Goal: Information Seeking & Learning: Learn about a topic

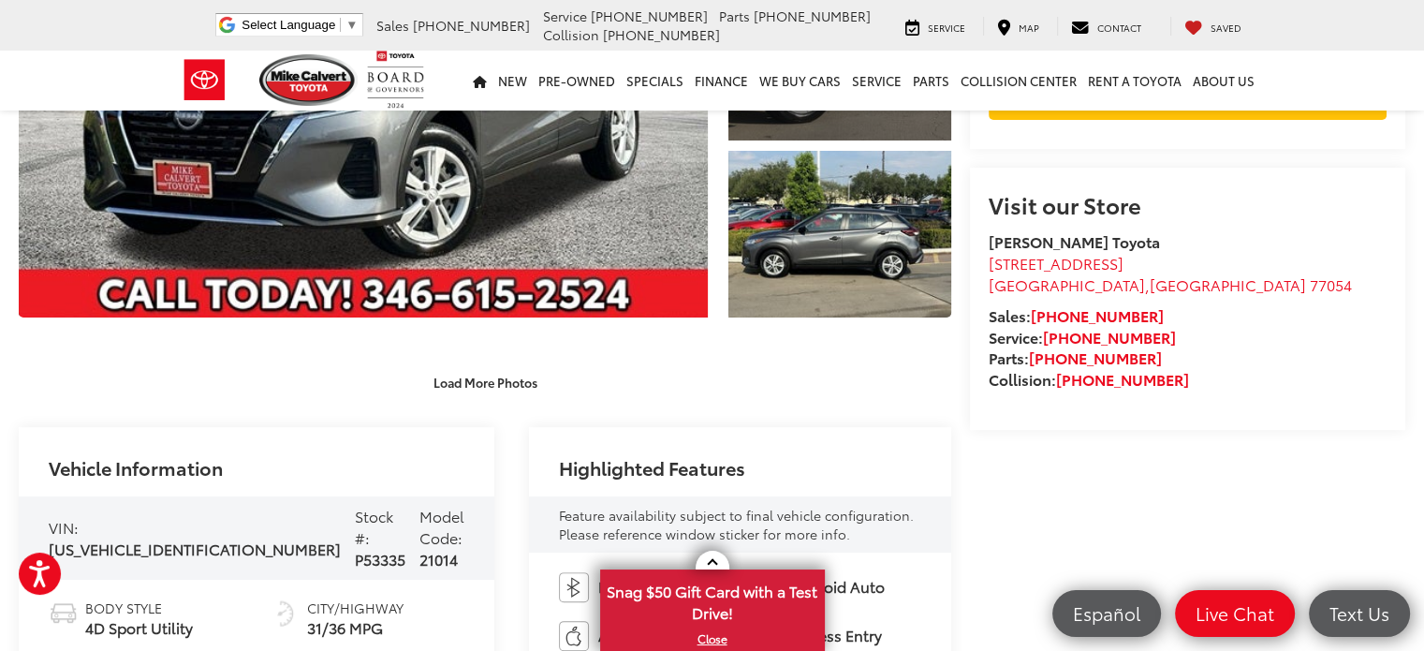
scroll to position [374, 0]
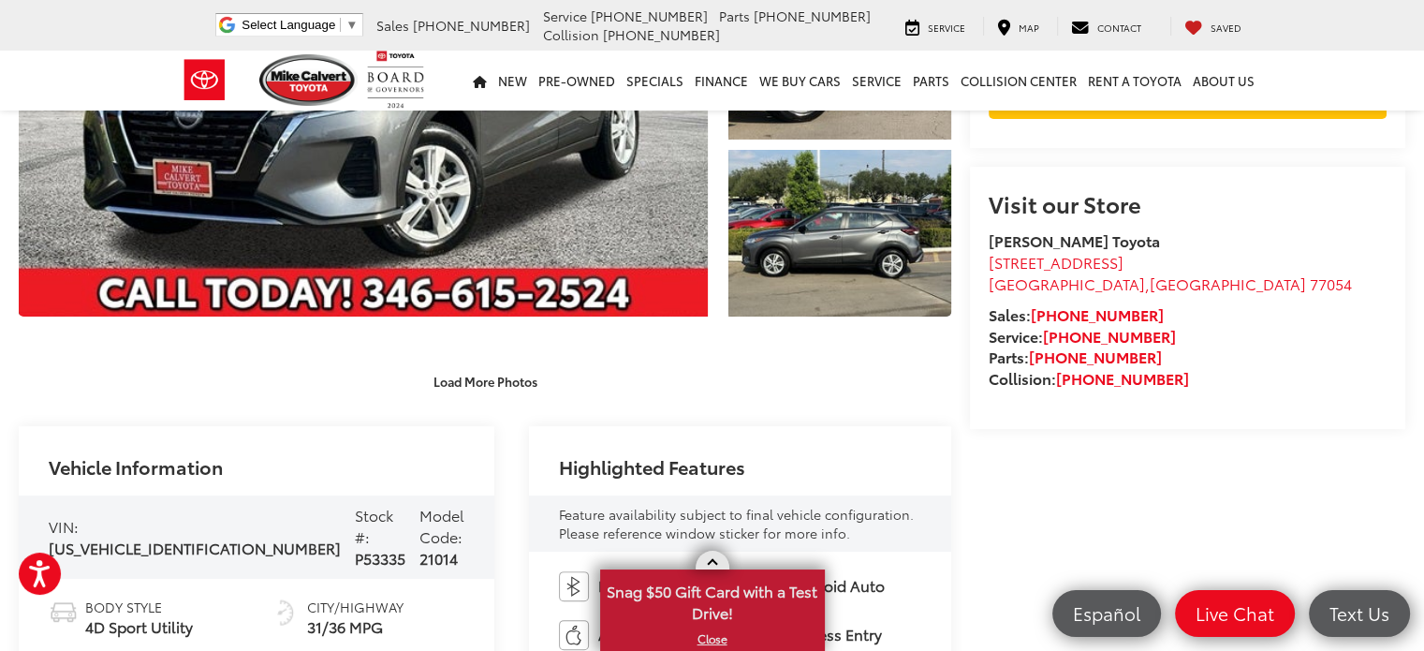
click at [711, 562] on span at bounding box center [712, 564] width 10 height 10
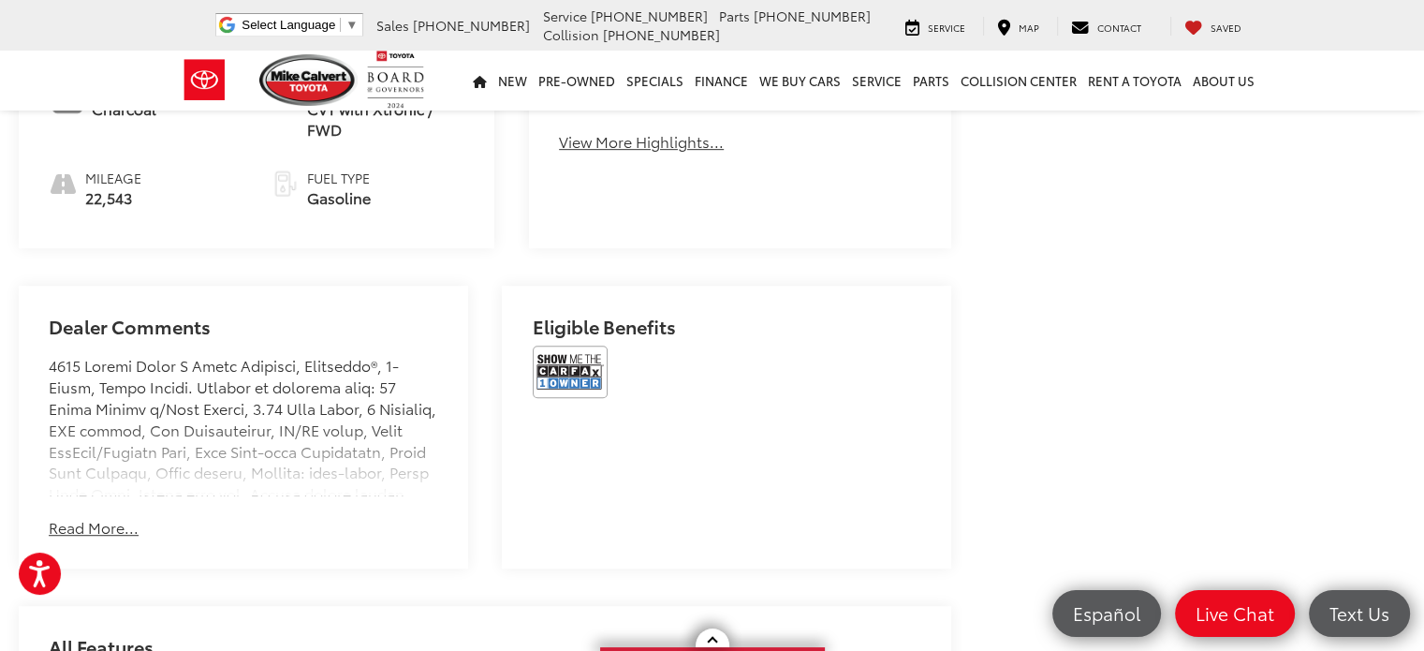
scroll to position [1030, 0]
click at [574, 344] on img at bounding box center [570, 370] width 75 height 52
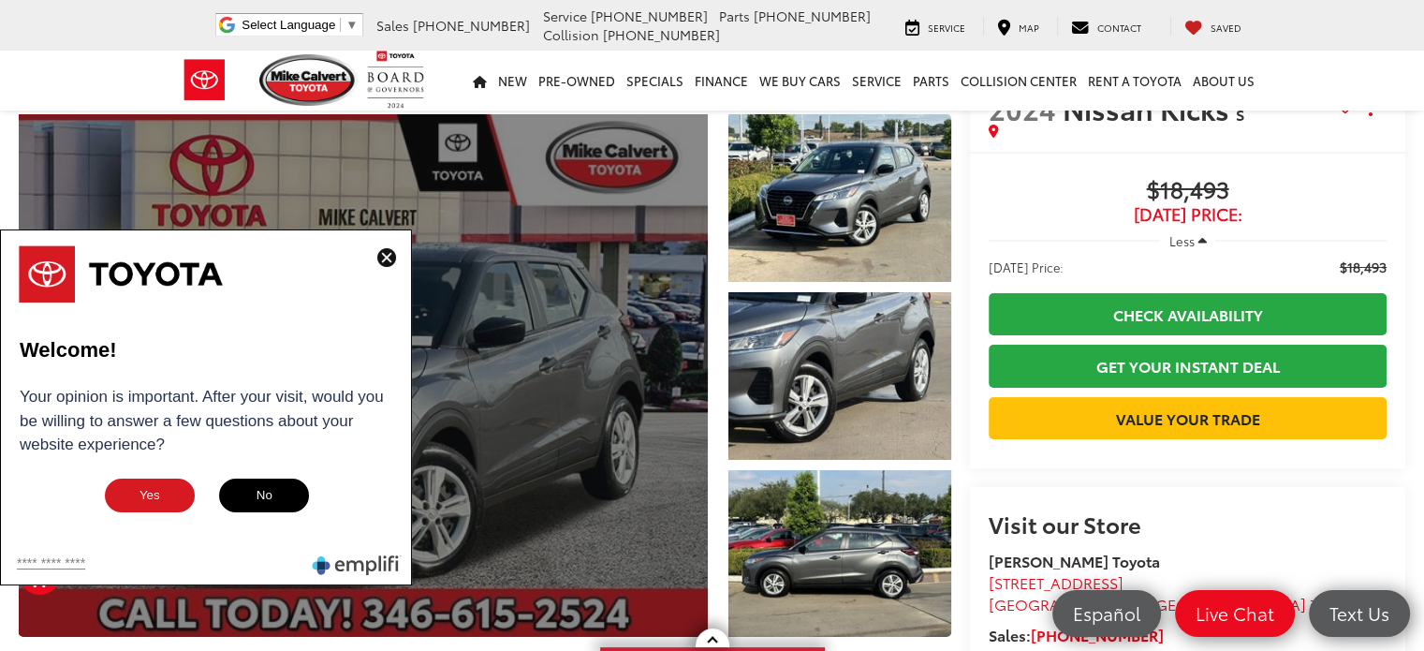
scroll to position [0, 0]
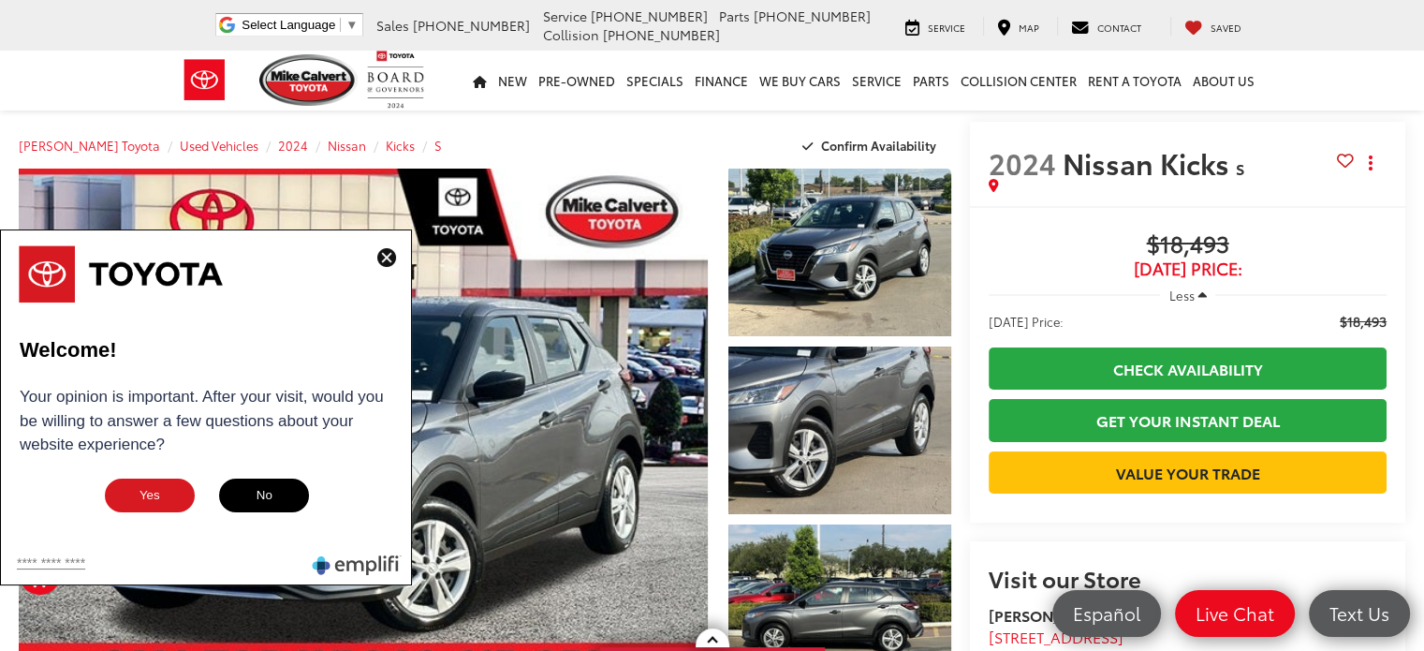
click at [384, 255] on img at bounding box center [386, 257] width 19 height 19
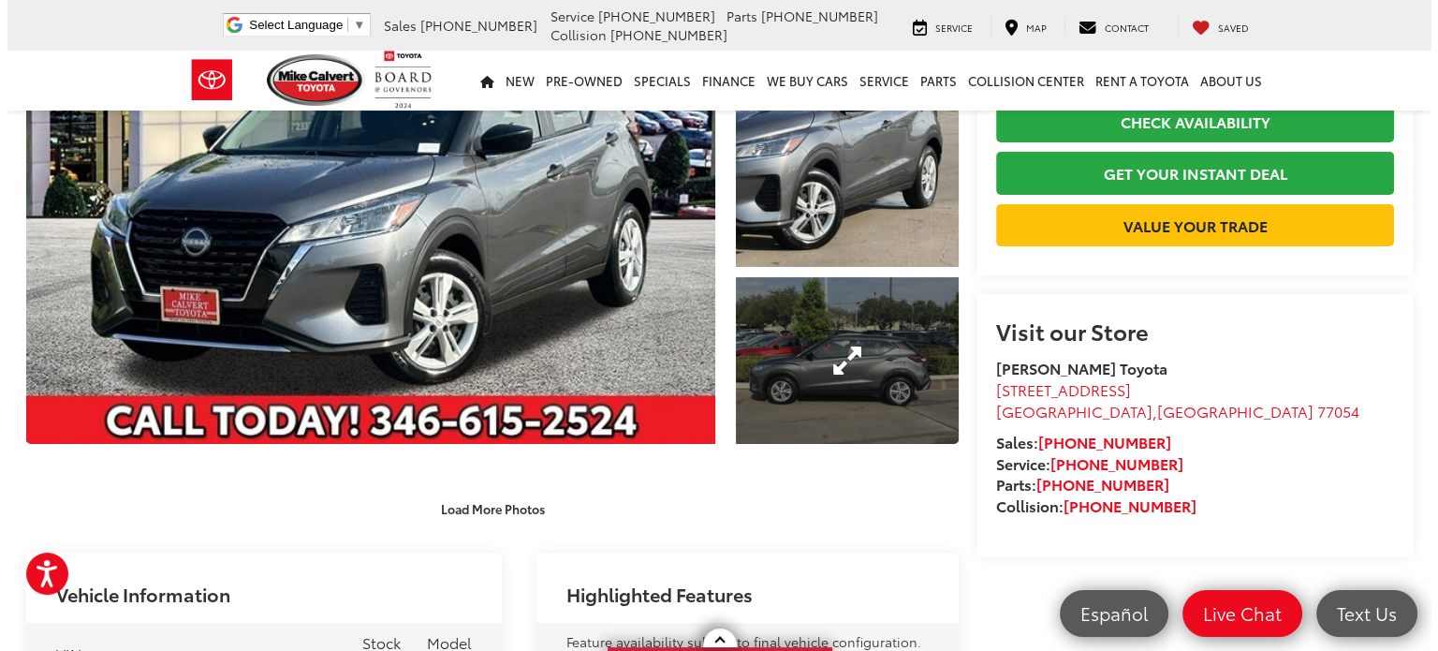
scroll to position [281, 0]
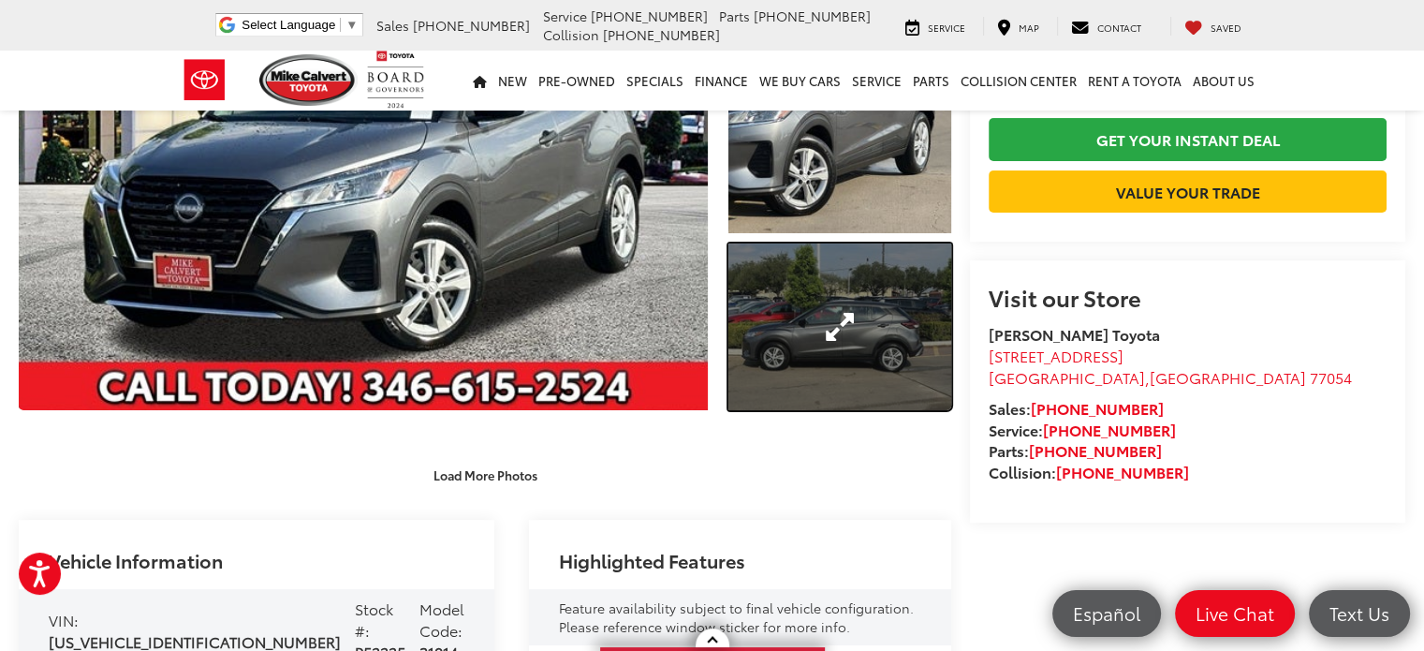
click at [836, 315] on link "Expand Photo 3" at bounding box center [839, 327] width 223 height 168
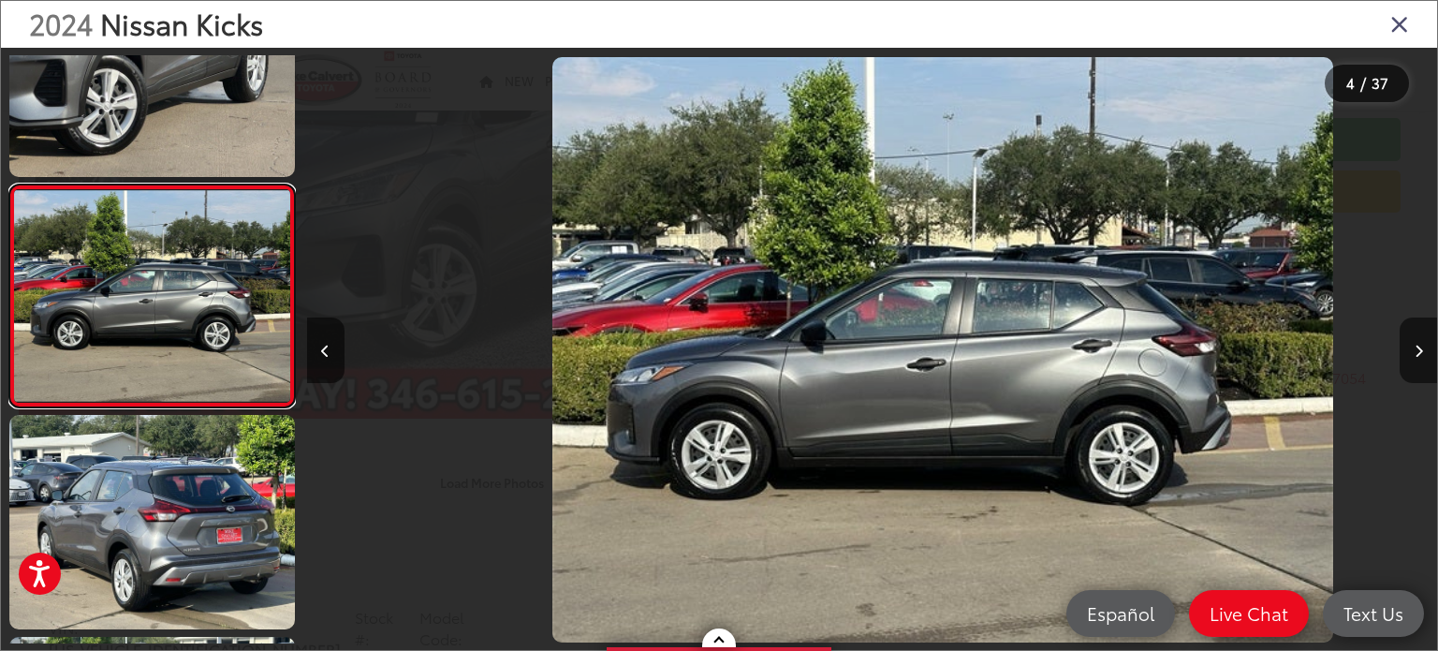
scroll to position [0, 3390]
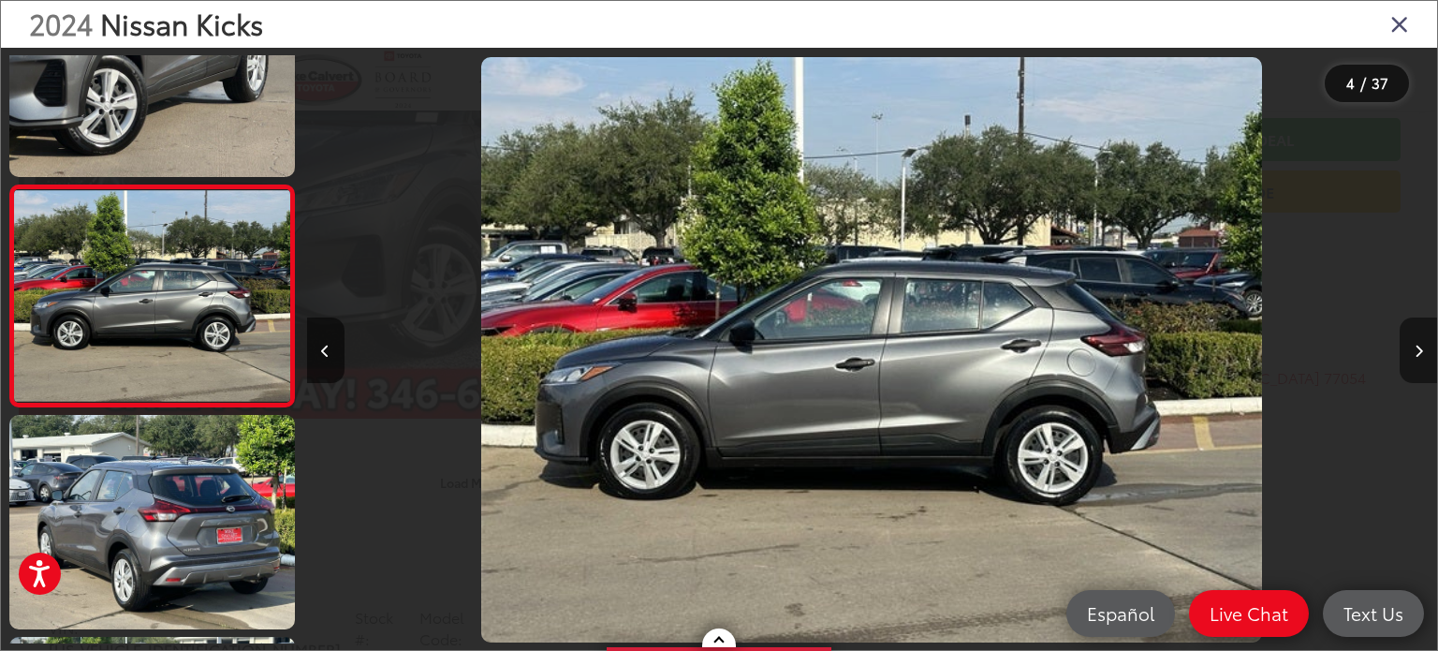
click at [1419, 352] on icon "Next image" at bounding box center [1418, 350] width 8 height 13
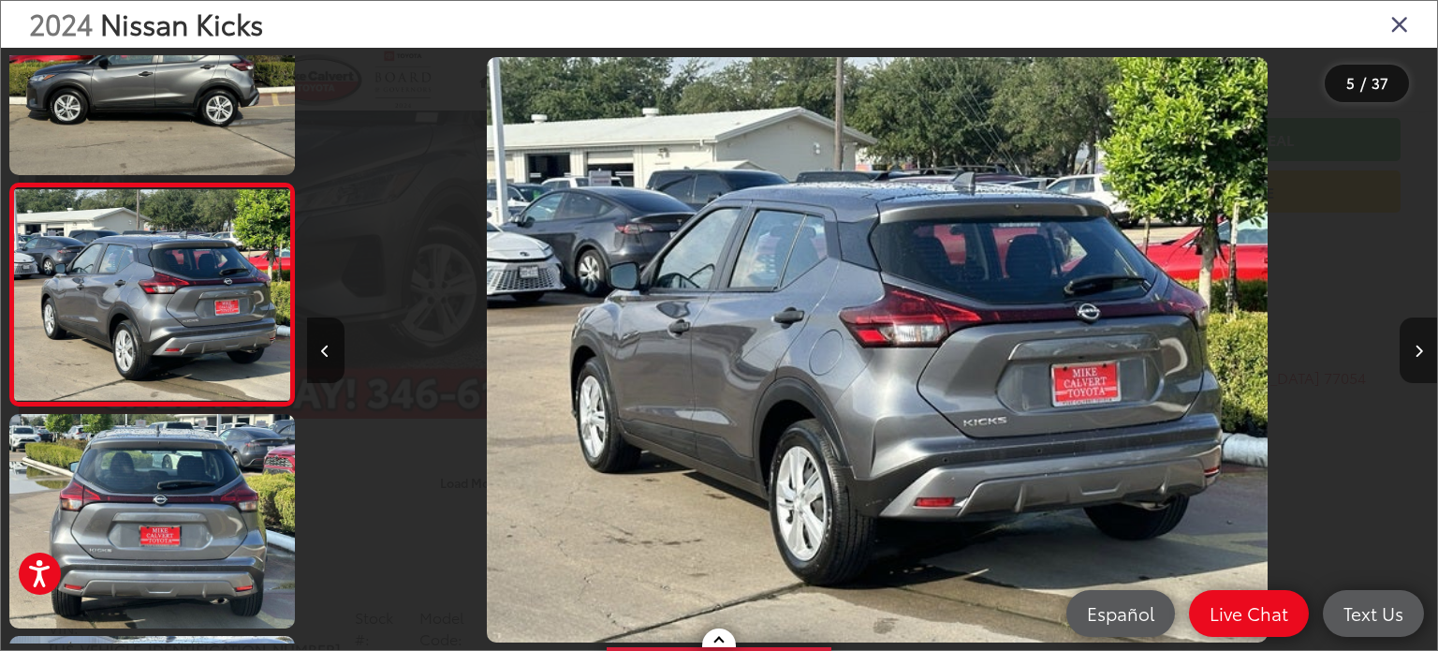
scroll to position [0, 4521]
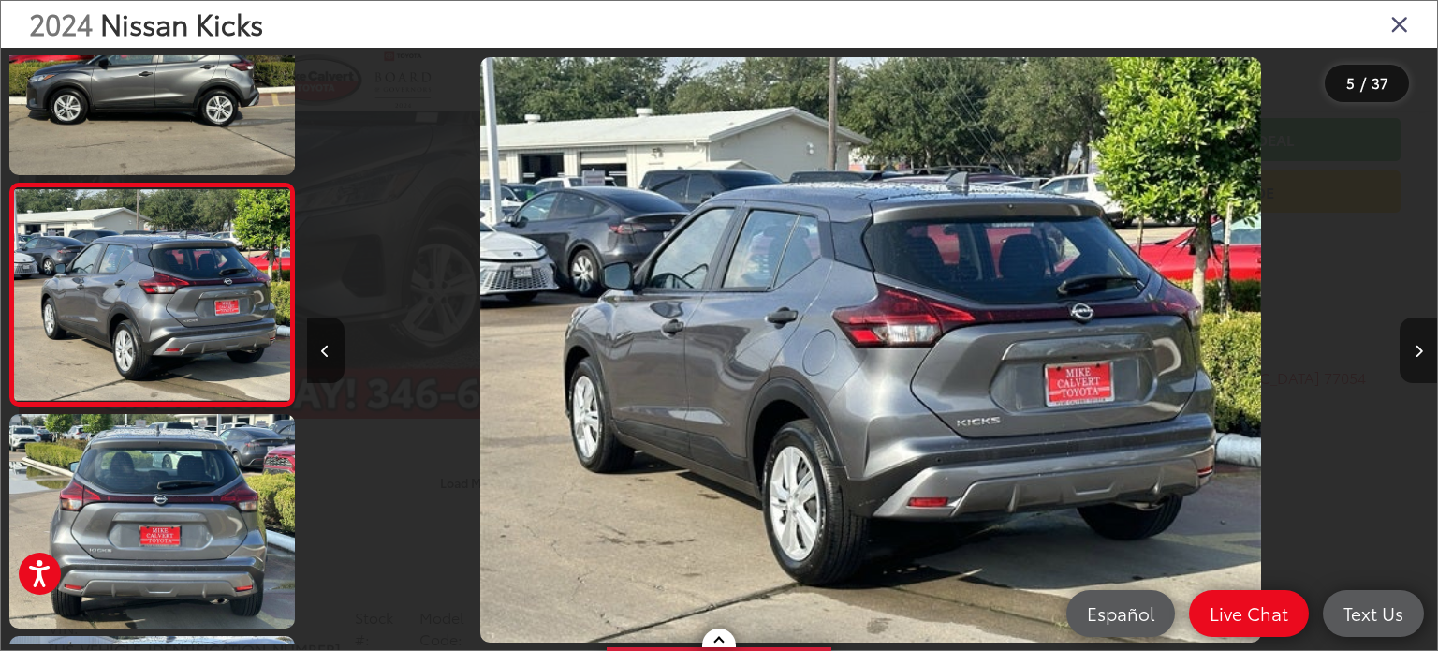
click at [1419, 352] on icon "Next image" at bounding box center [1418, 350] width 8 height 13
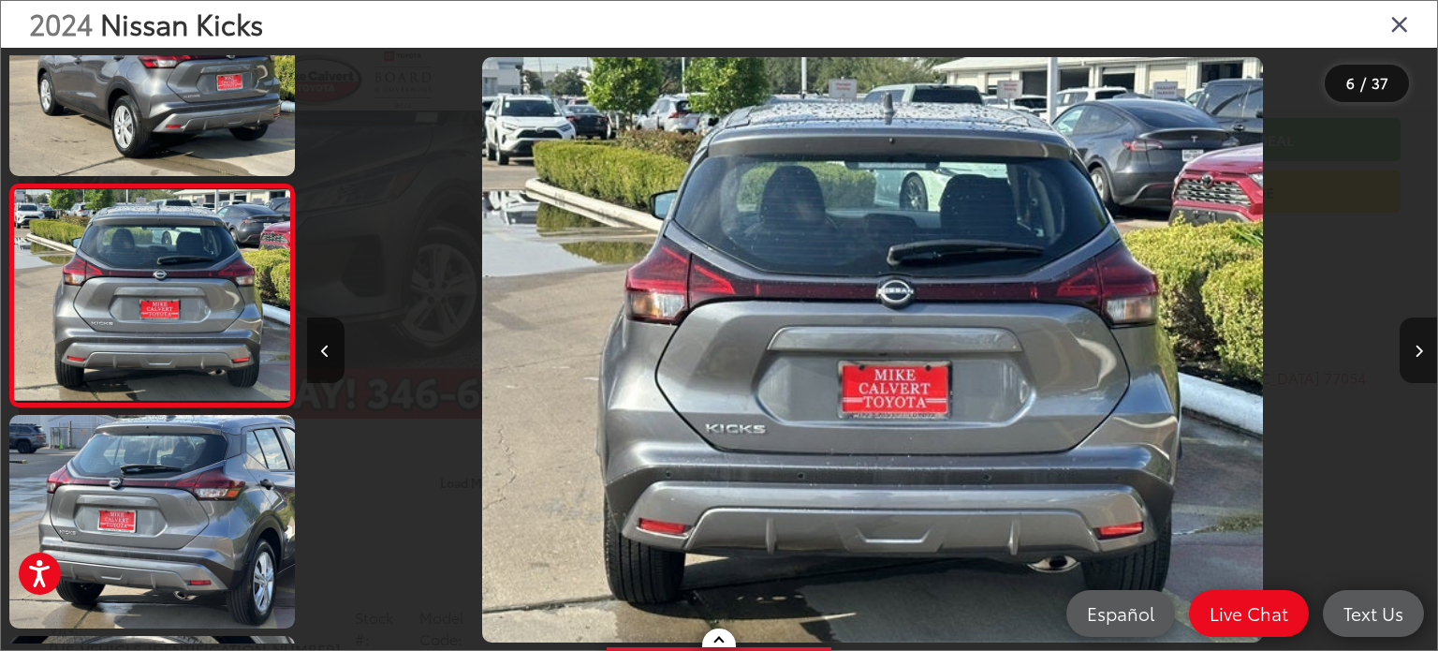
scroll to position [0, 5651]
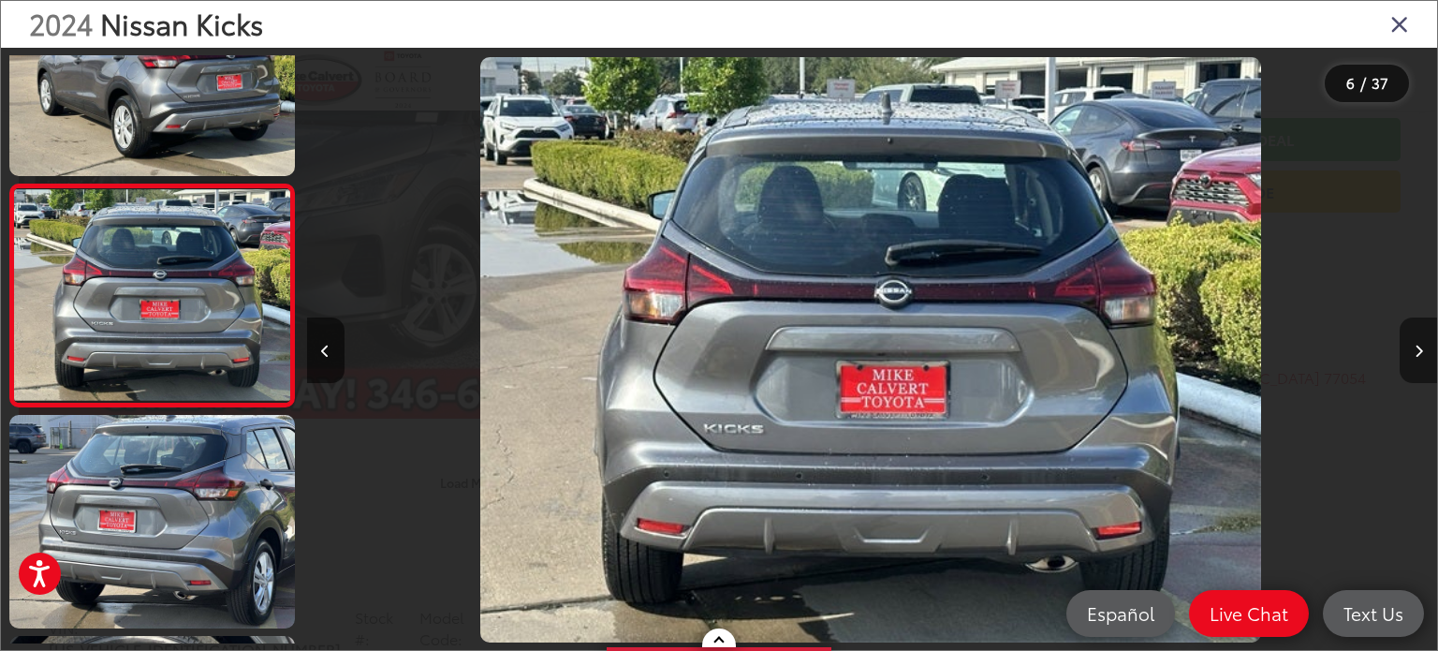
click at [1419, 352] on icon "Next image" at bounding box center [1418, 350] width 8 height 13
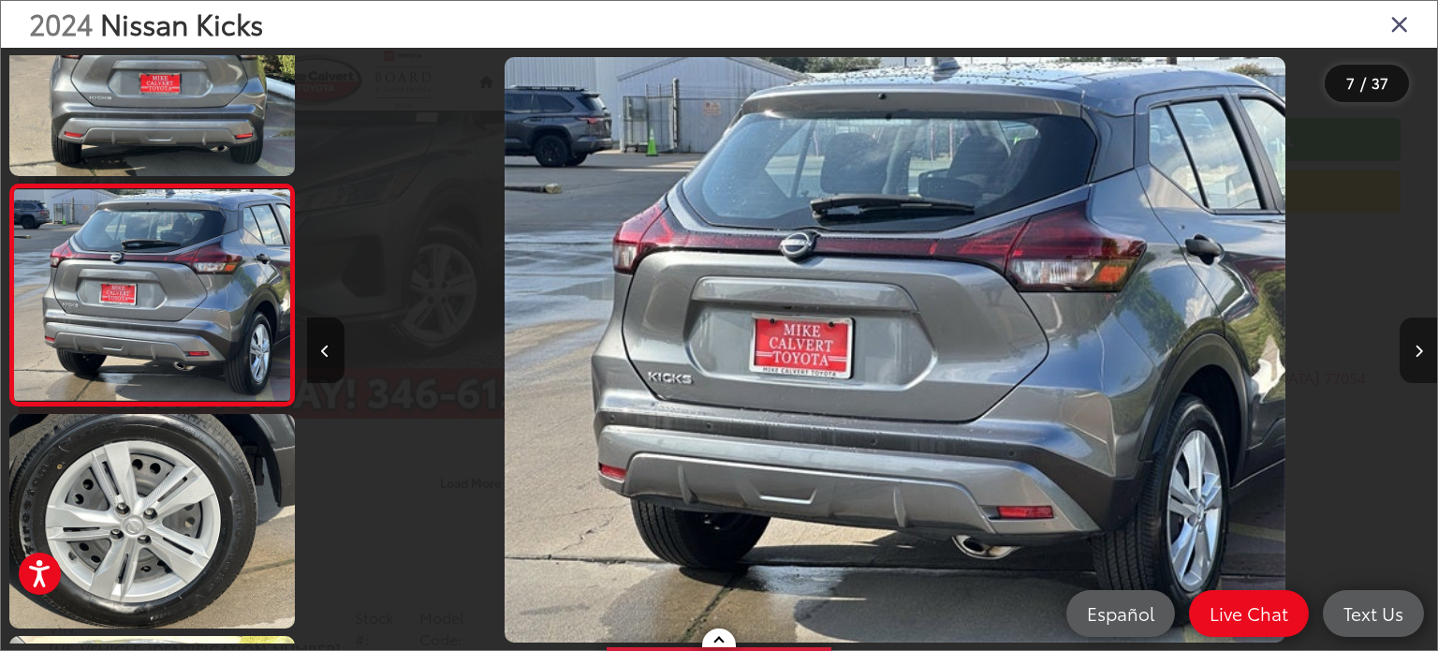
scroll to position [0, 6780]
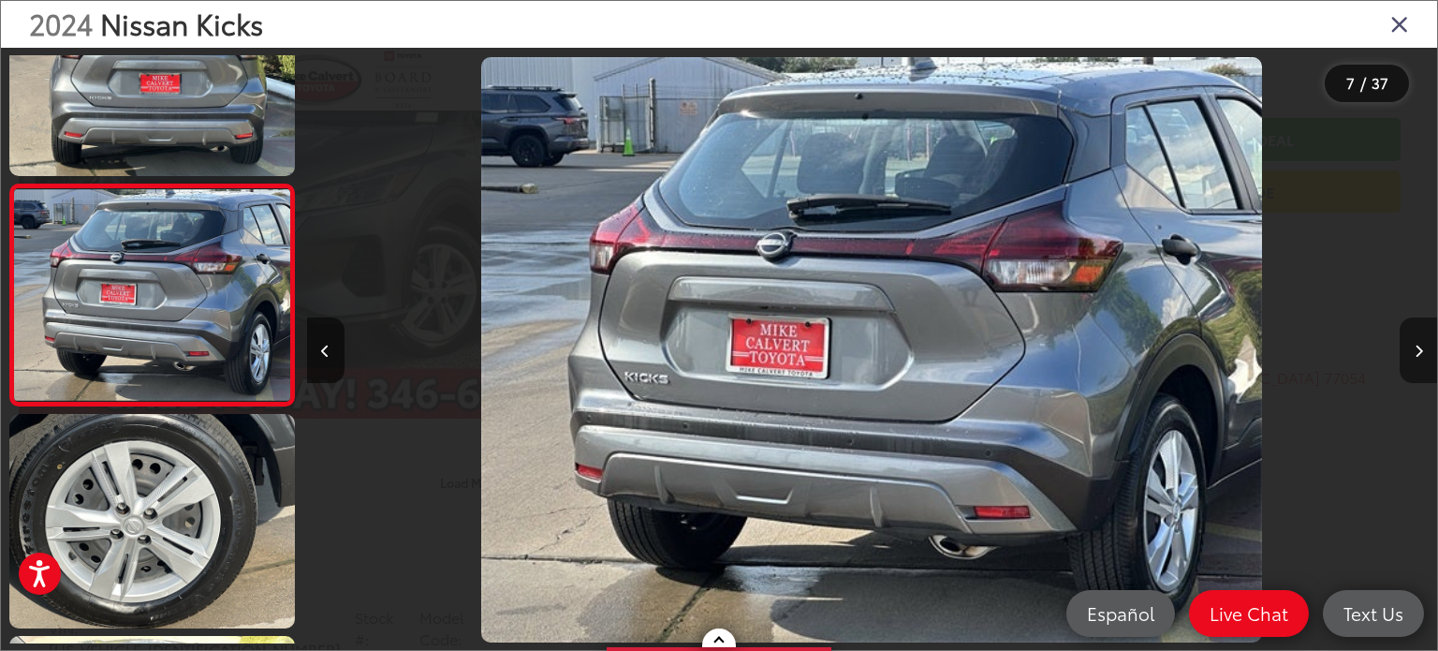
click at [1419, 352] on icon "Next image" at bounding box center [1418, 350] width 8 height 13
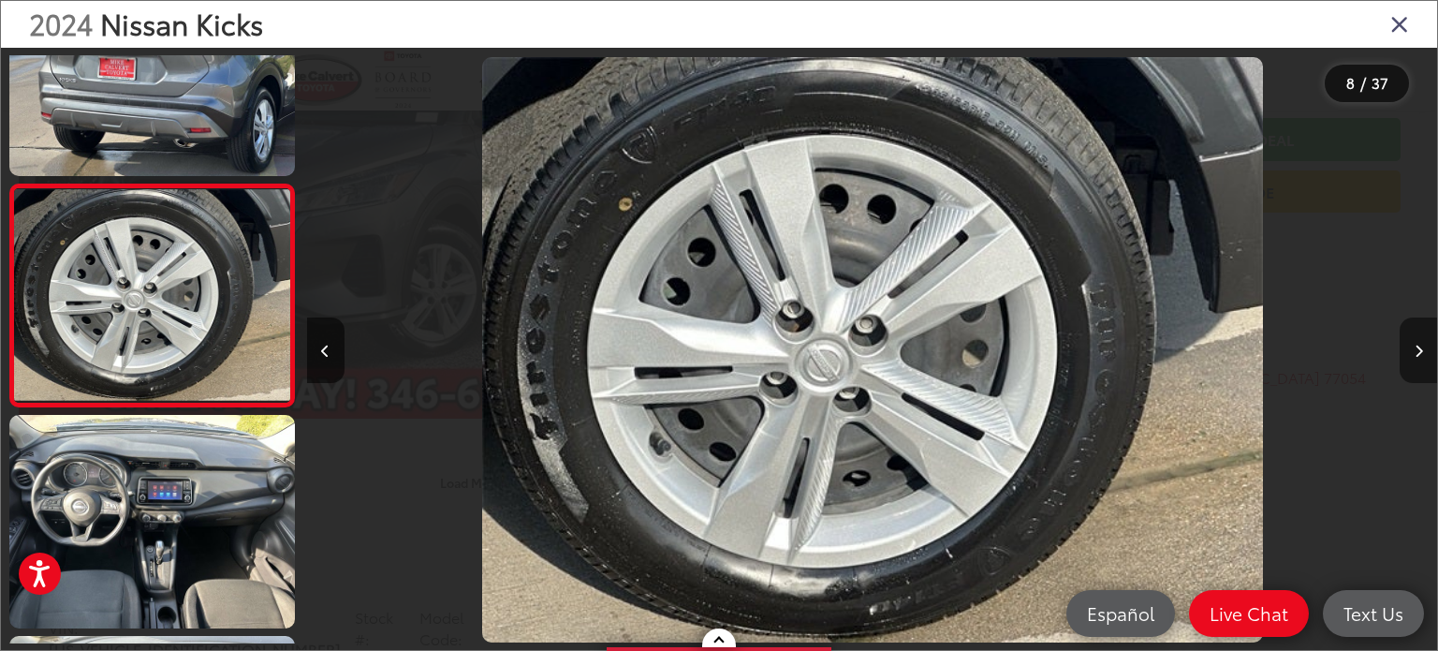
scroll to position [0, 7911]
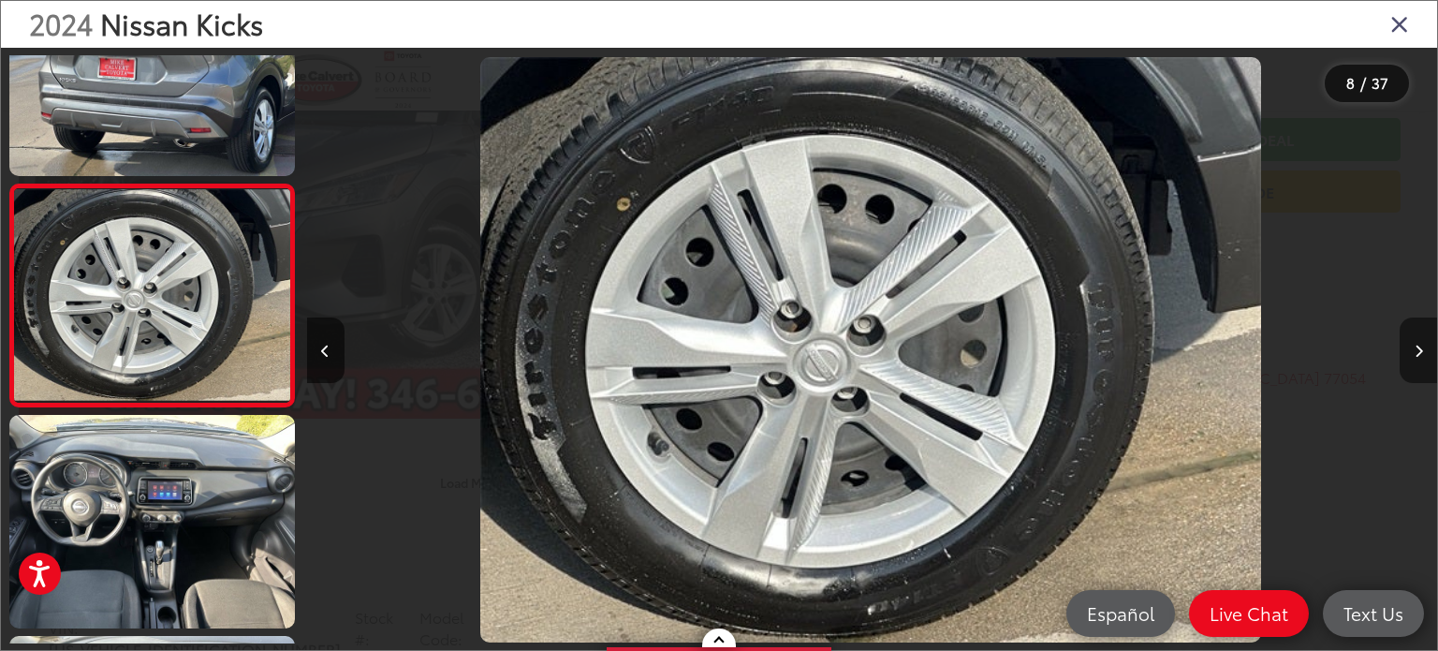
click at [1418, 348] on icon "Next image" at bounding box center [1418, 350] width 8 height 13
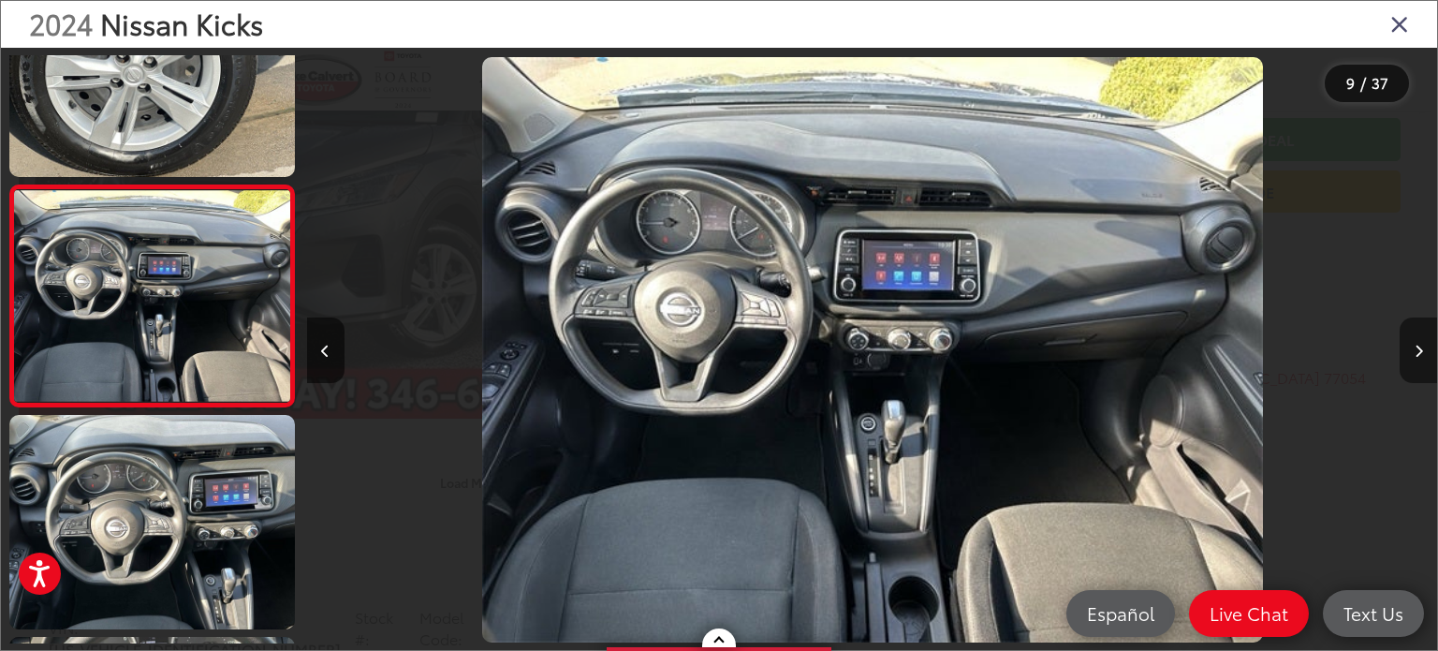
scroll to position [0, 9042]
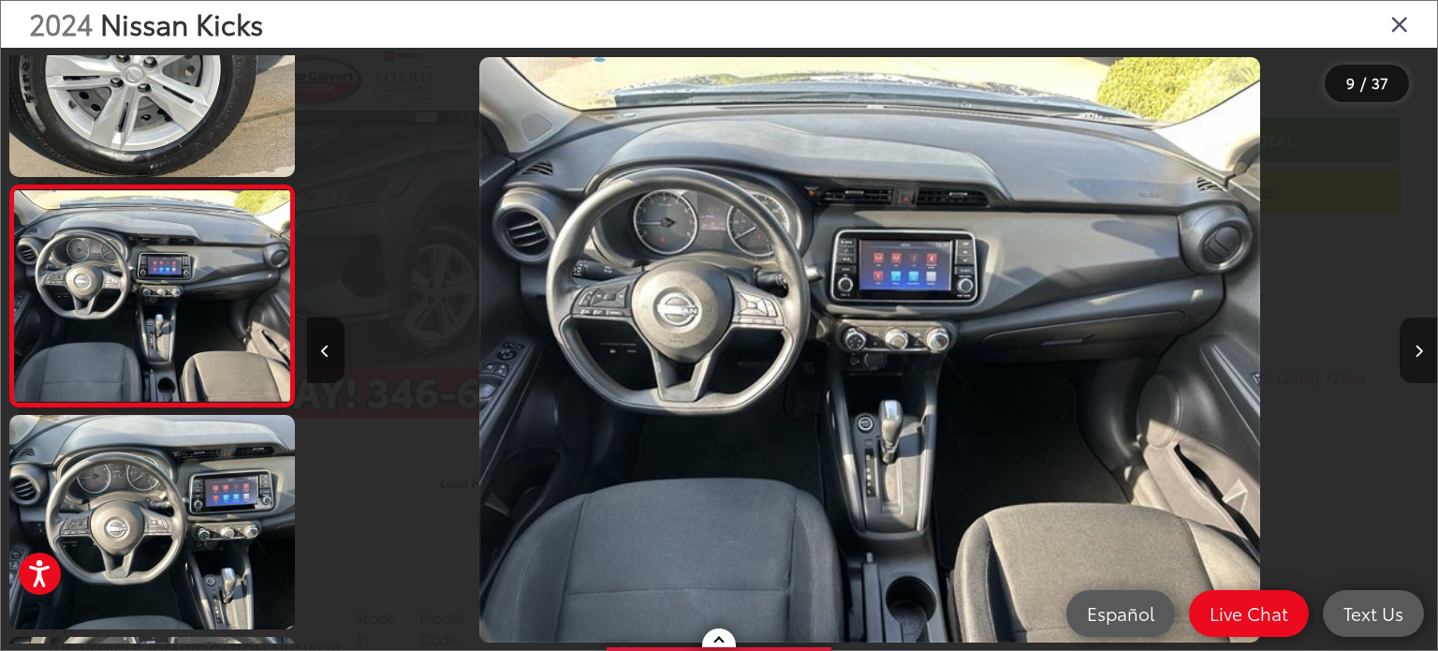
click at [1415, 349] on icon "Next image" at bounding box center [1418, 350] width 8 height 13
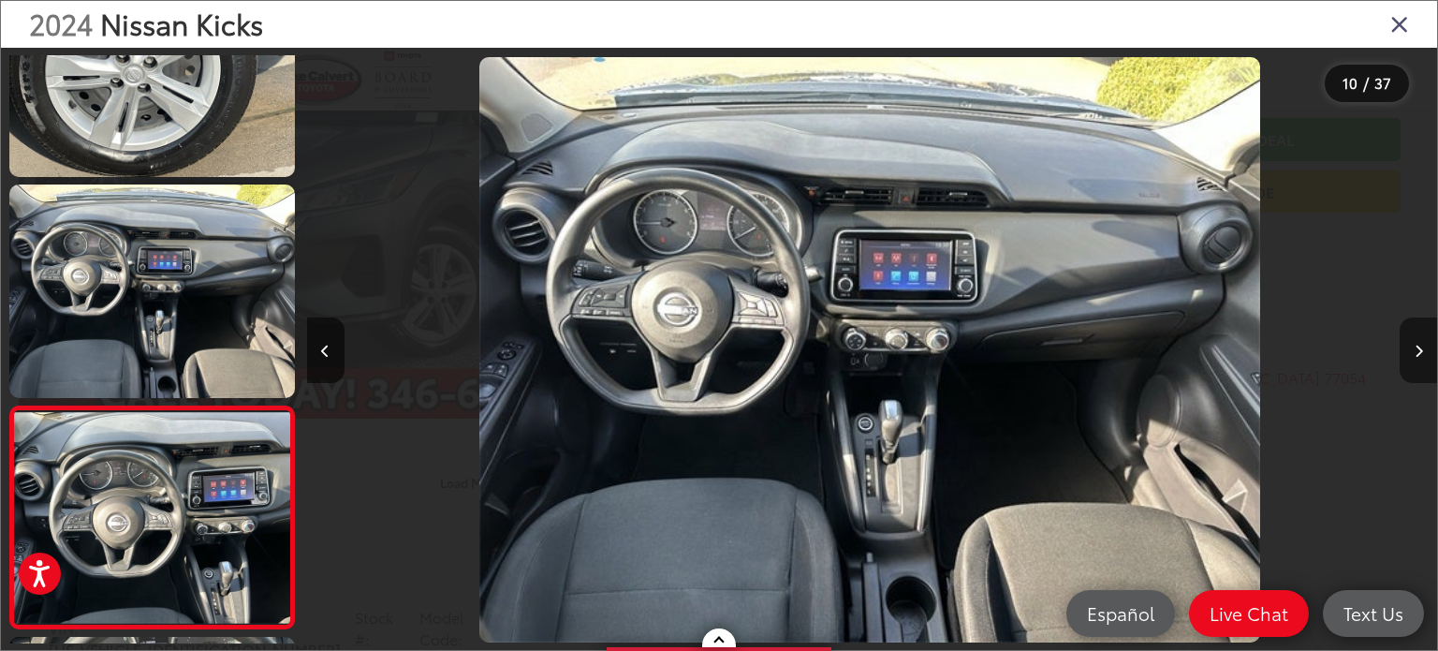
scroll to position [0, 0]
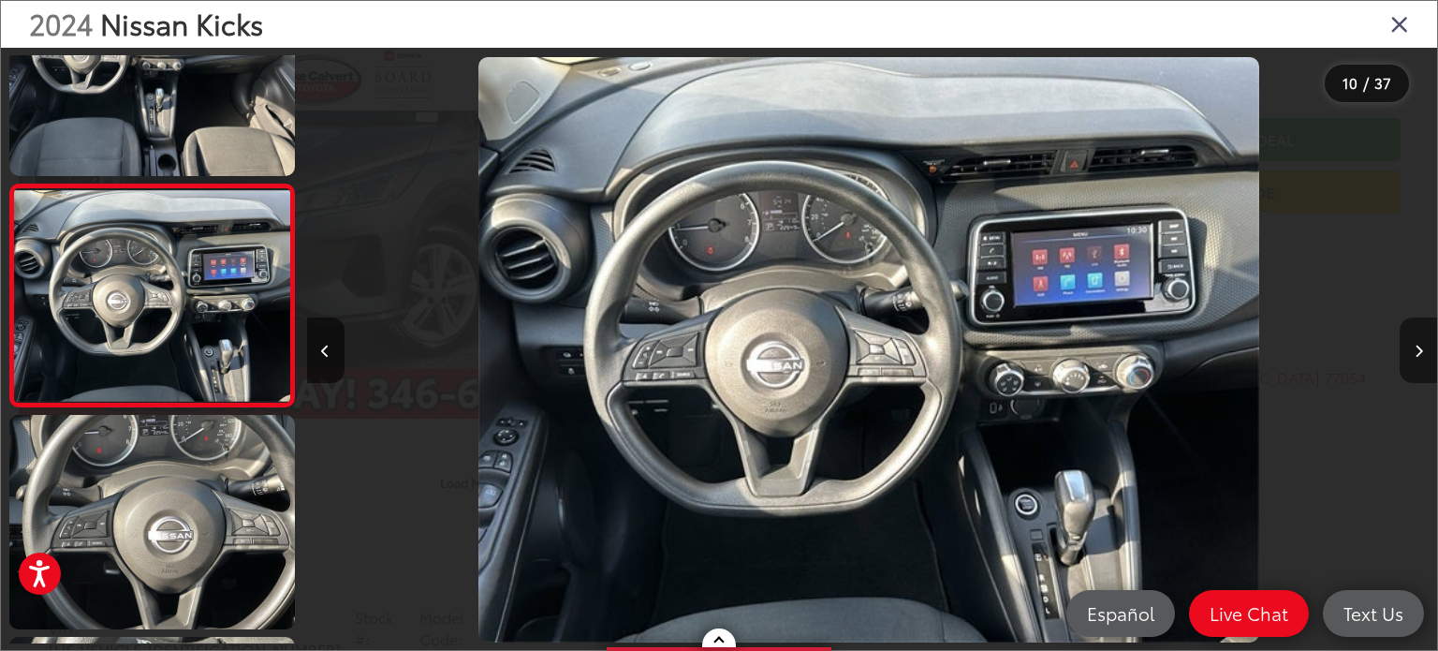
click at [1419, 347] on icon "Next image" at bounding box center [1418, 350] width 8 height 13
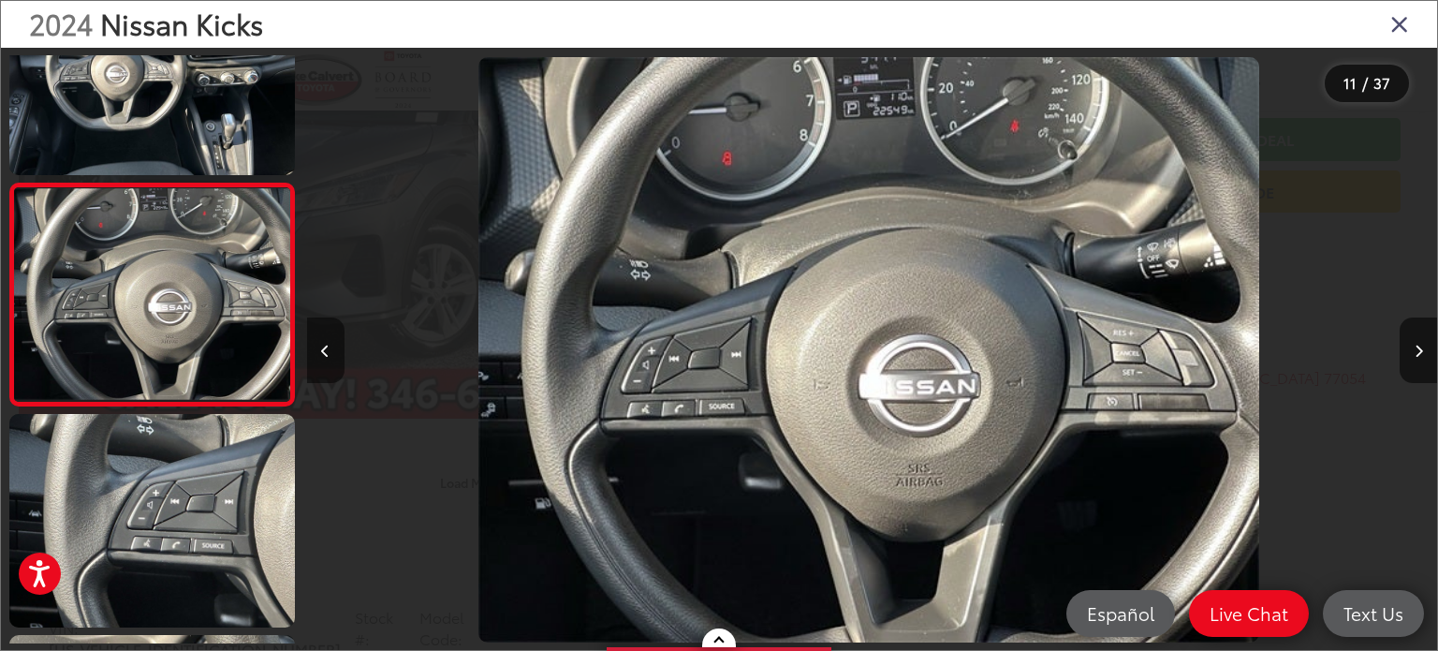
click at [326, 344] on icon "Previous image" at bounding box center [325, 350] width 8 height 13
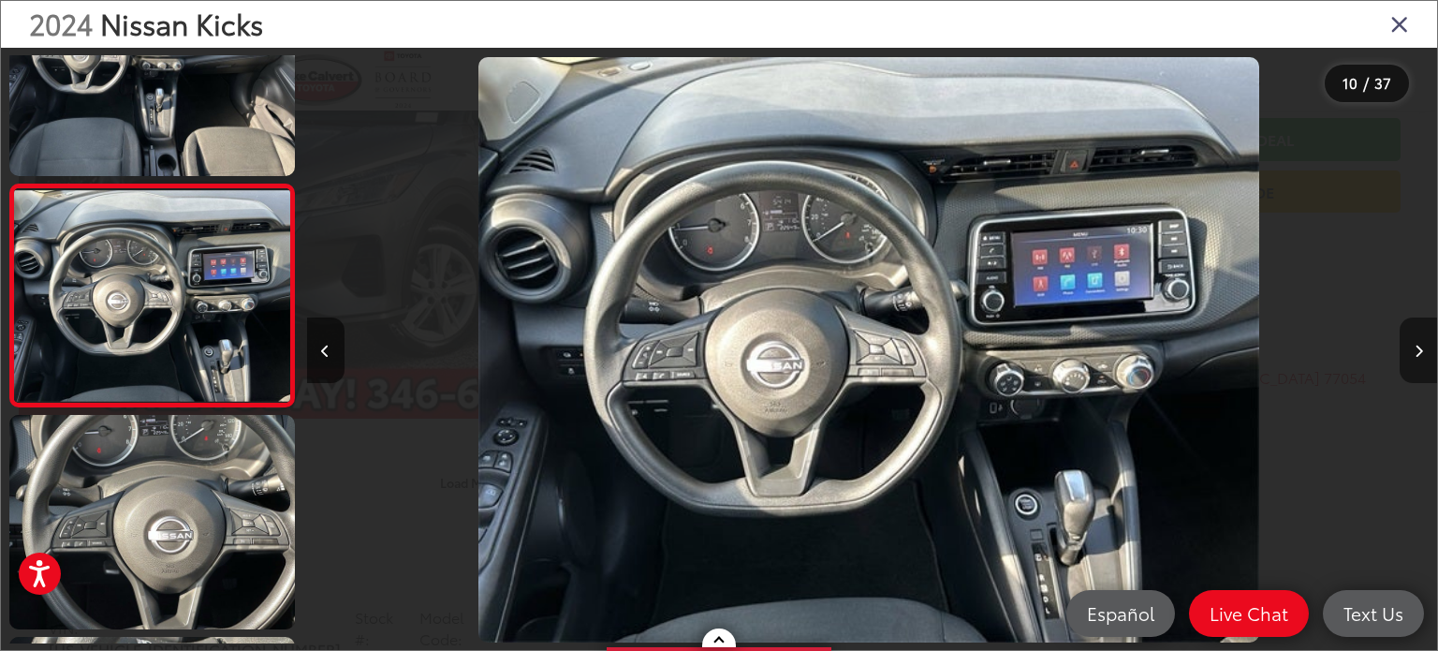
click at [1420, 347] on icon "Next image" at bounding box center [1418, 350] width 8 height 13
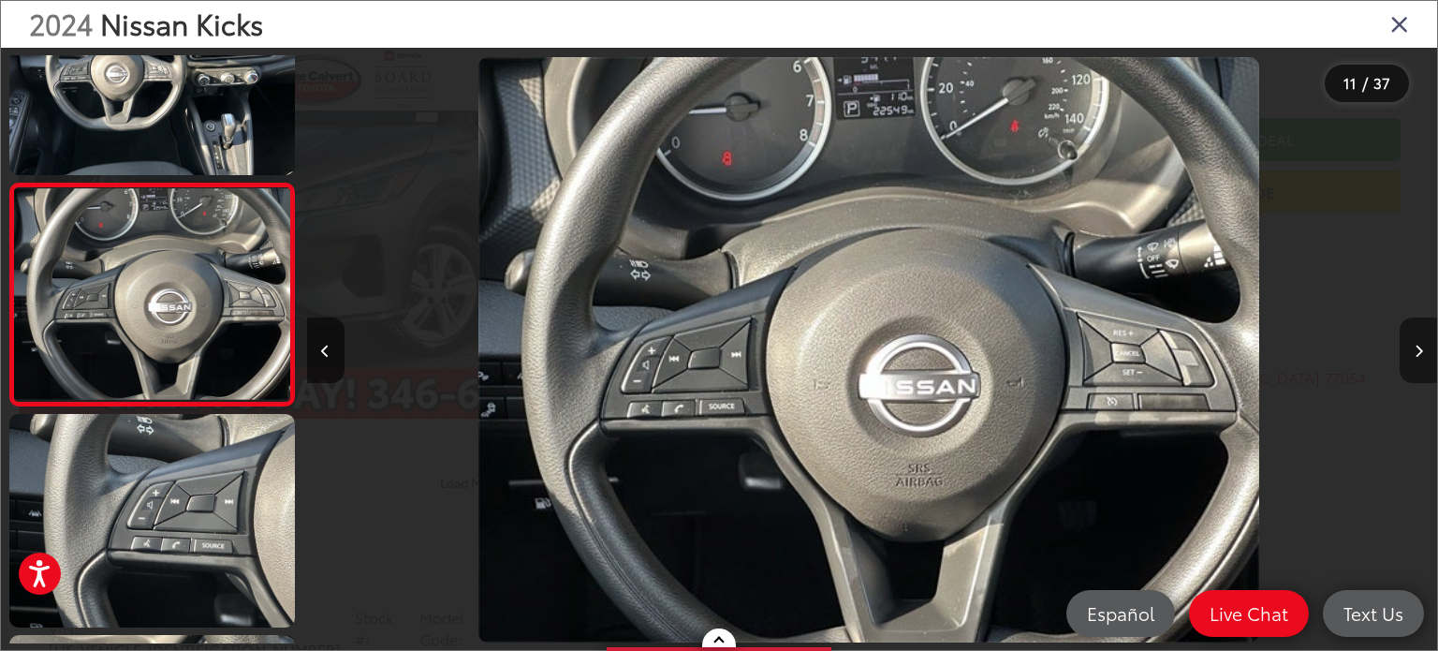
click at [1419, 349] on icon "Next image" at bounding box center [1418, 350] width 8 height 13
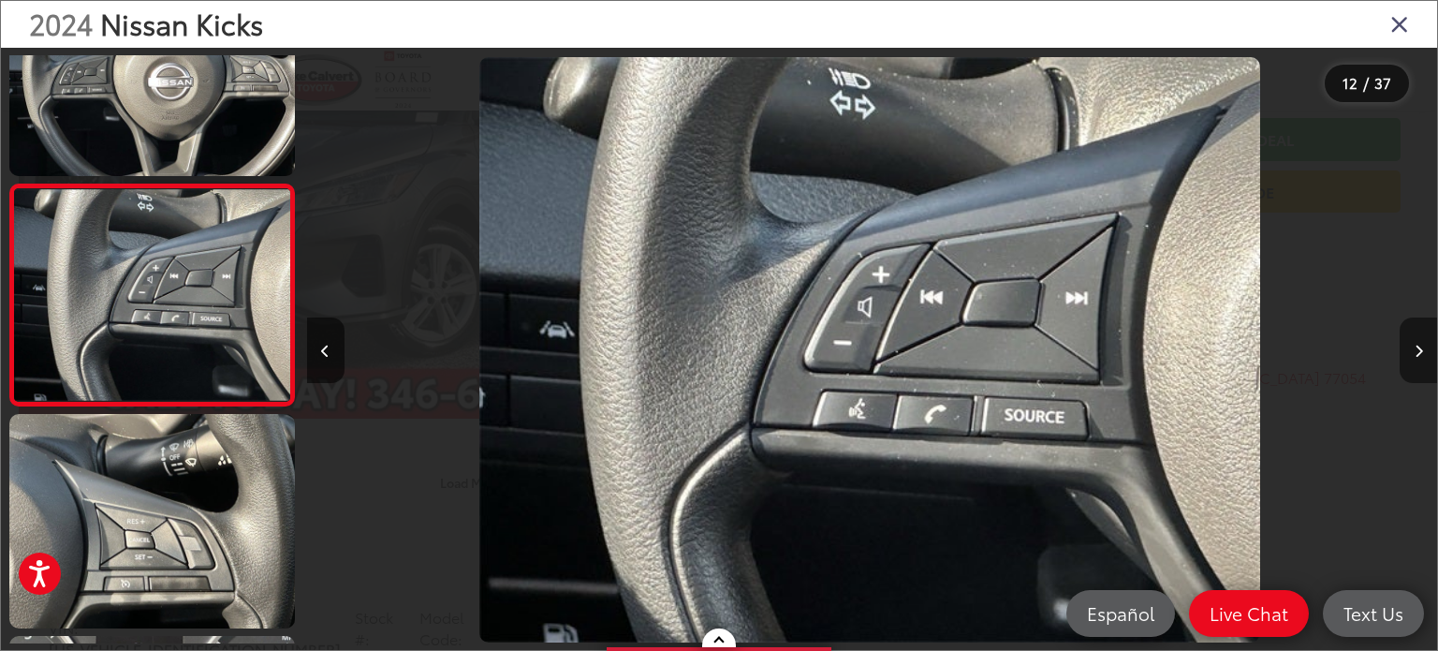
click at [1415, 347] on icon "Next image" at bounding box center [1418, 350] width 8 height 13
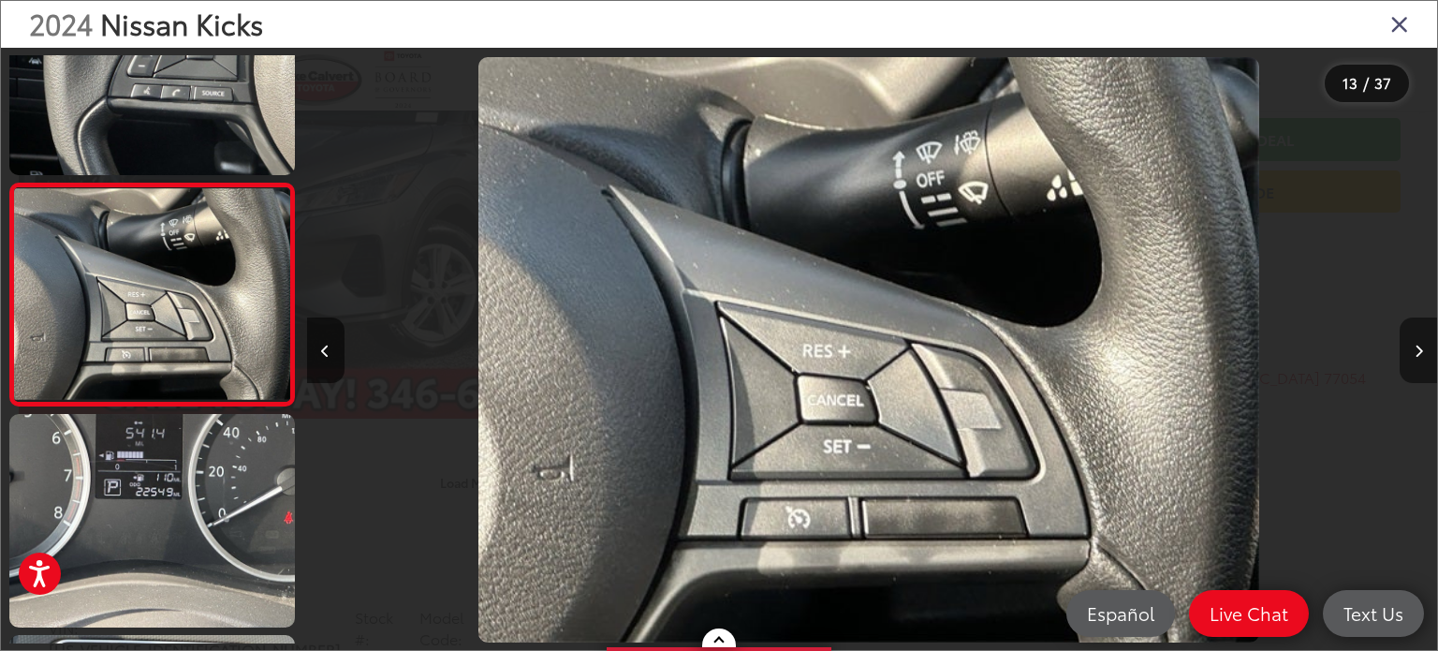
click at [1415, 347] on icon "Next image" at bounding box center [1418, 350] width 8 height 13
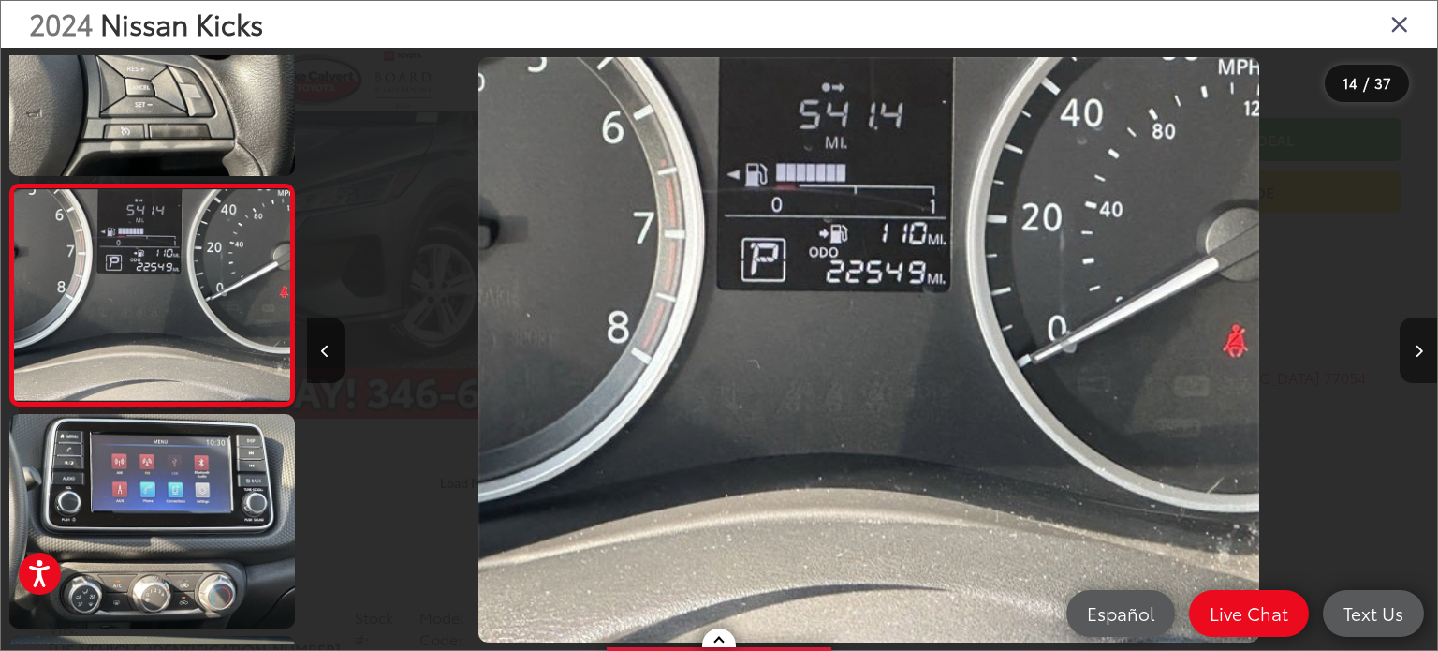
click at [1415, 347] on icon "Next image" at bounding box center [1418, 350] width 8 height 13
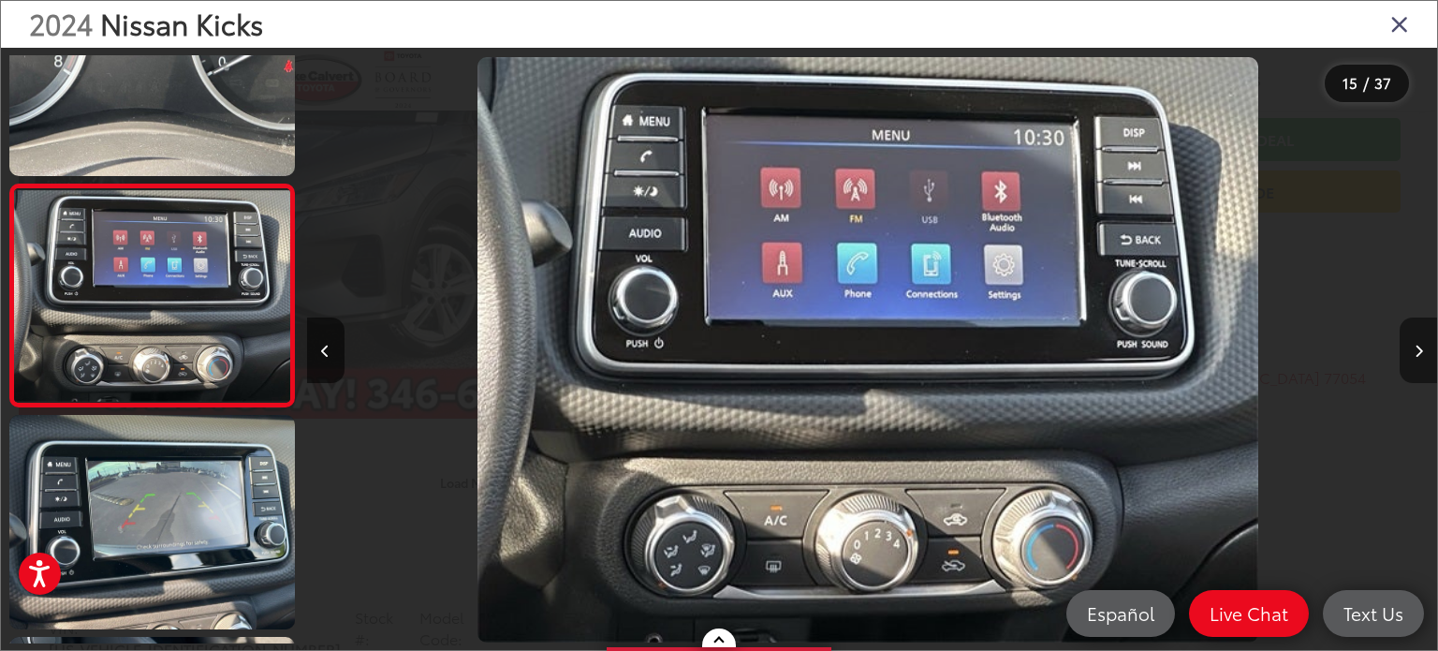
click at [1415, 347] on icon "Next image" at bounding box center [1418, 350] width 8 height 13
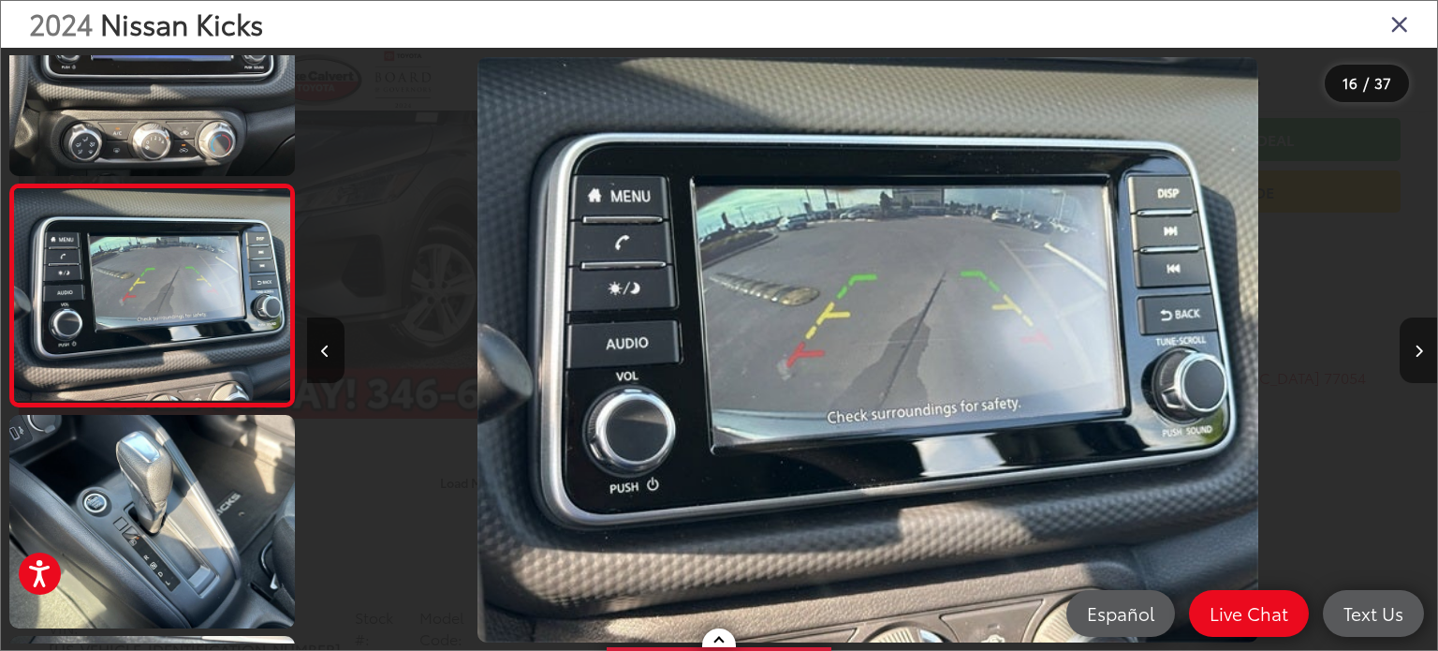
click at [1417, 353] on icon "Next image" at bounding box center [1418, 350] width 8 height 13
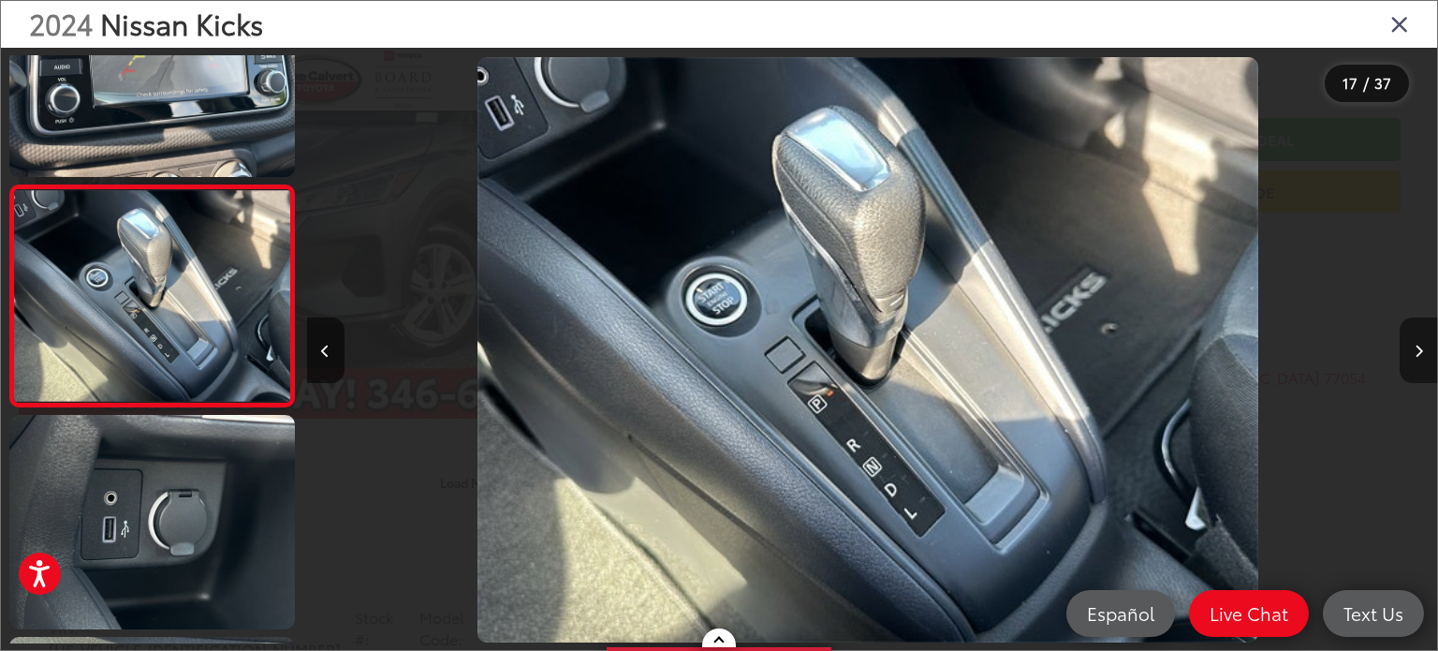
click at [1417, 353] on icon "Next image" at bounding box center [1418, 350] width 8 height 13
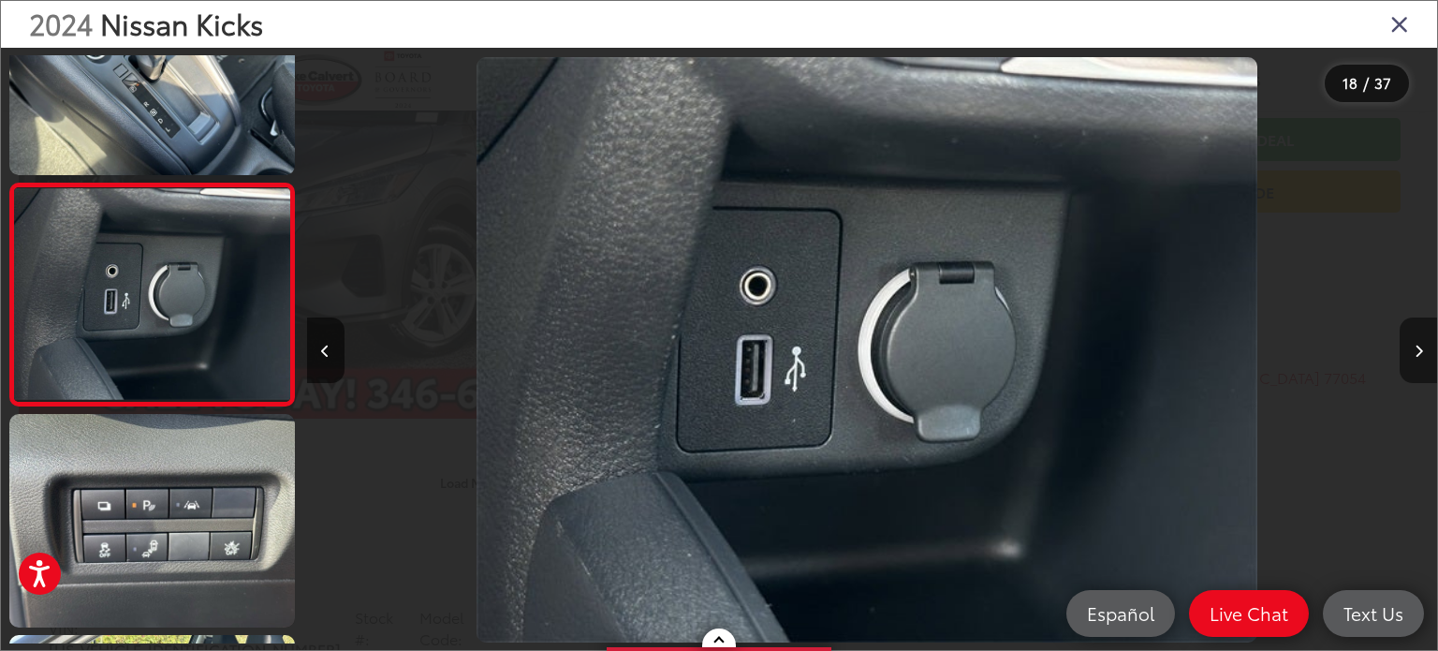
click at [1417, 353] on icon "Next image" at bounding box center [1418, 350] width 8 height 13
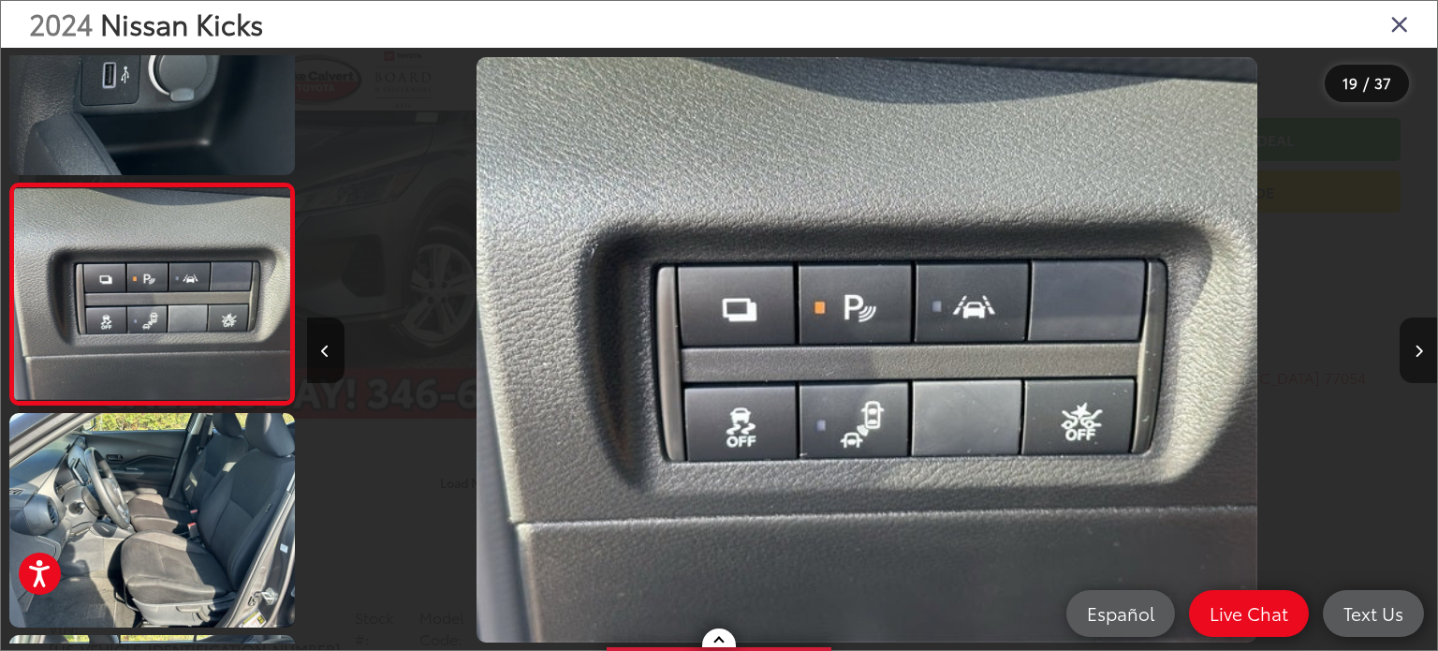
click at [1418, 349] on icon "Next image" at bounding box center [1418, 350] width 8 height 13
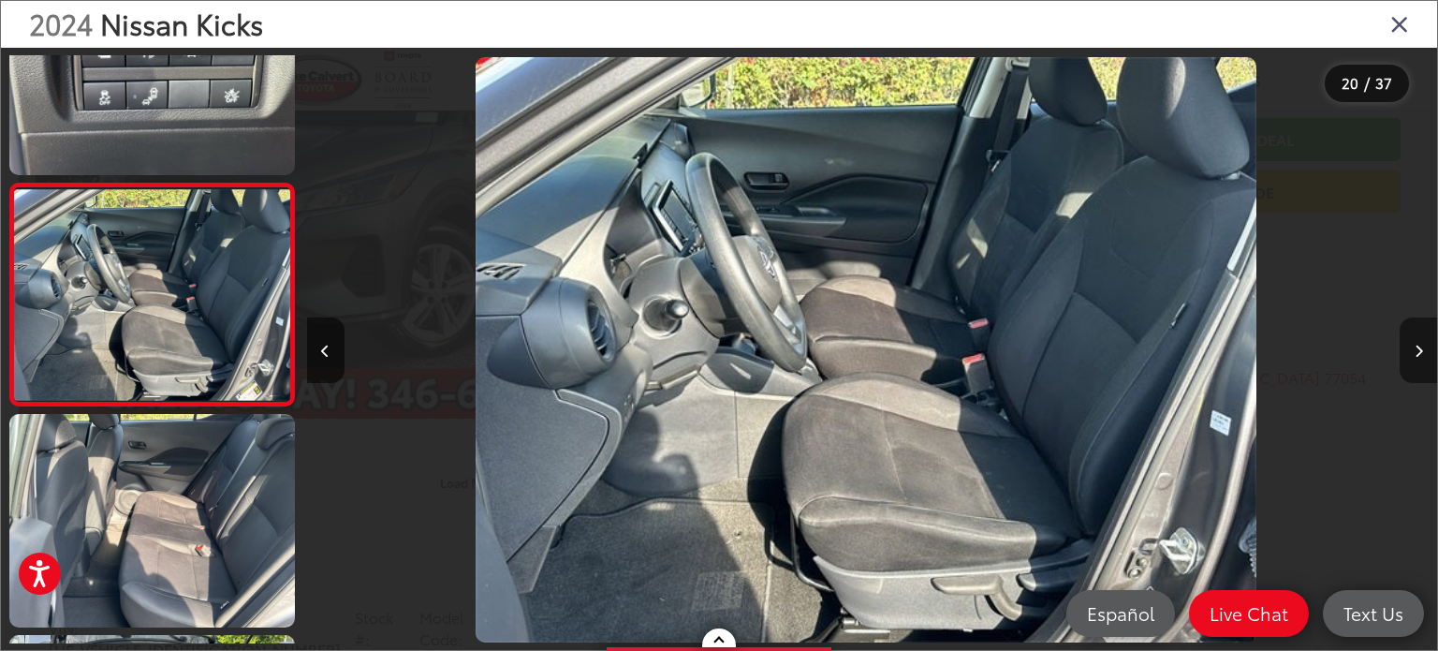
click at [1418, 349] on icon "Next image" at bounding box center [1418, 350] width 8 height 13
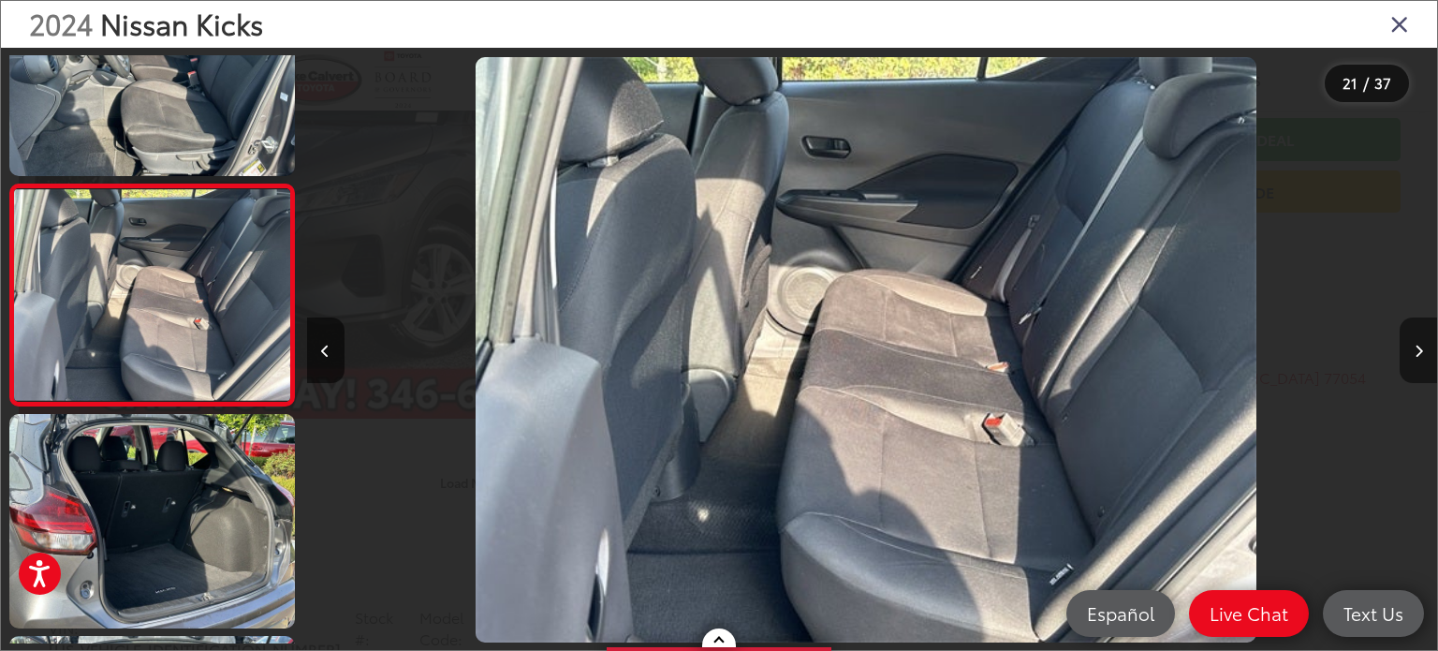
click at [1411, 351] on button "Next image" at bounding box center [1417, 350] width 37 height 66
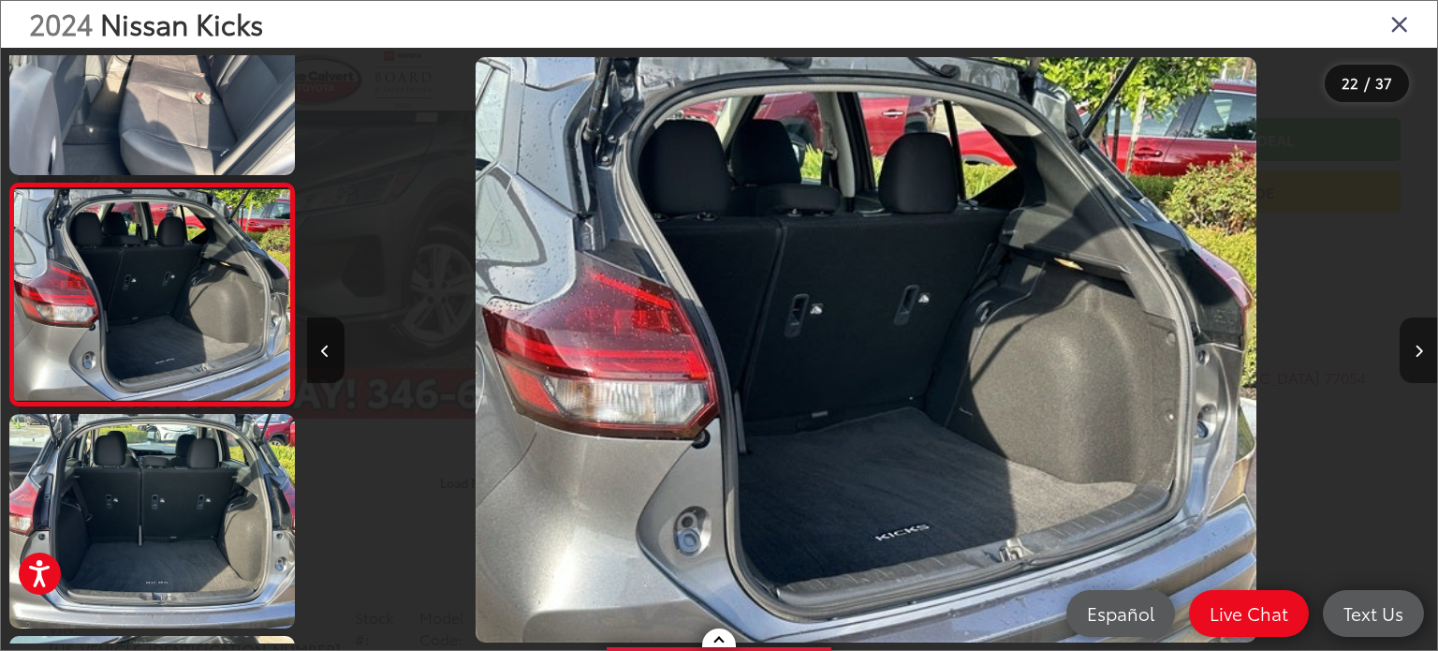
click at [1408, 351] on button "Next image" at bounding box center [1417, 350] width 37 height 66
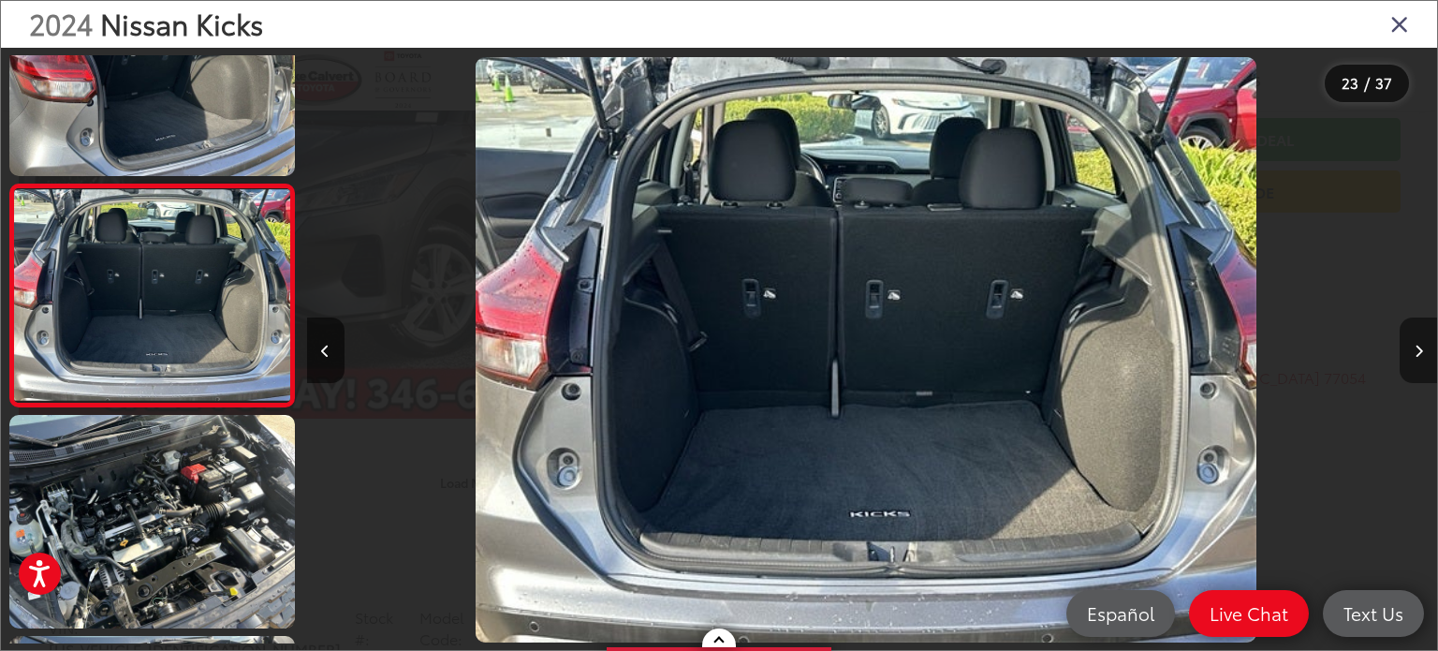
click at [1422, 344] on icon "Next image" at bounding box center [1418, 350] width 8 height 13
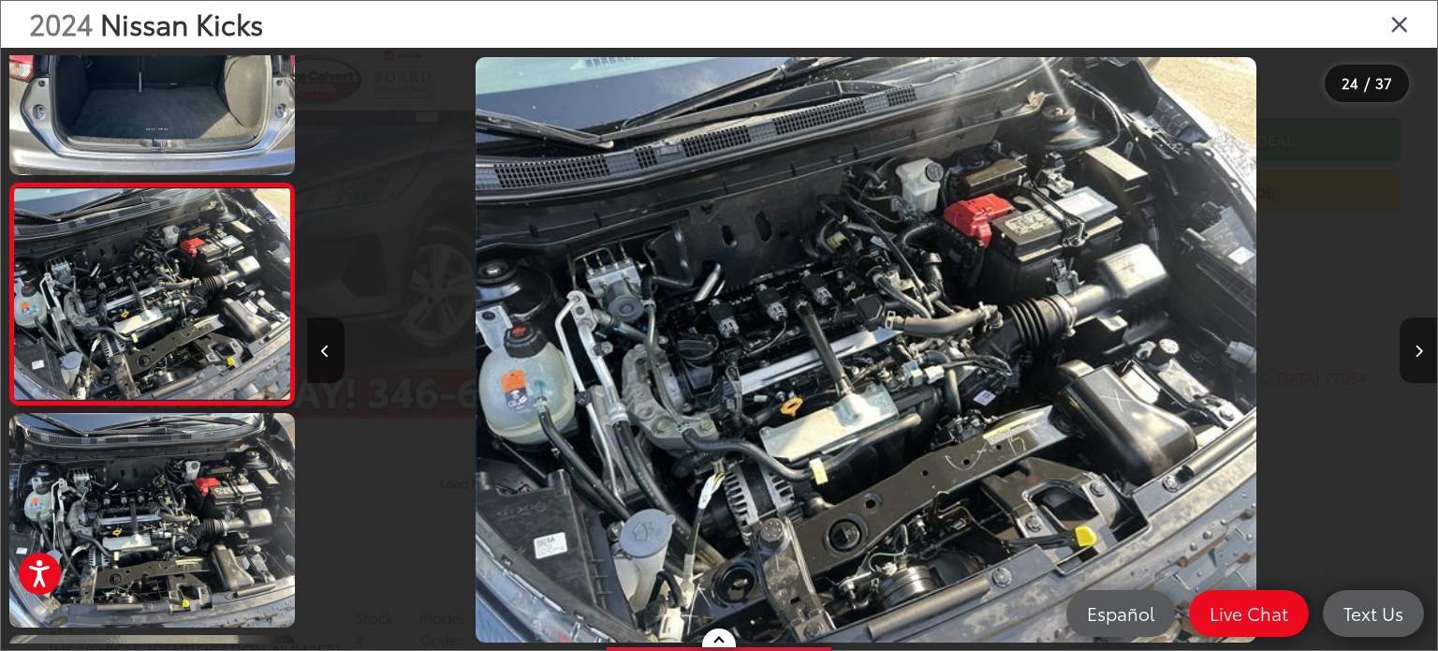
click at [1422, 344] on icon "Next image" at bounding box center [1418, 350] width 8 height 13
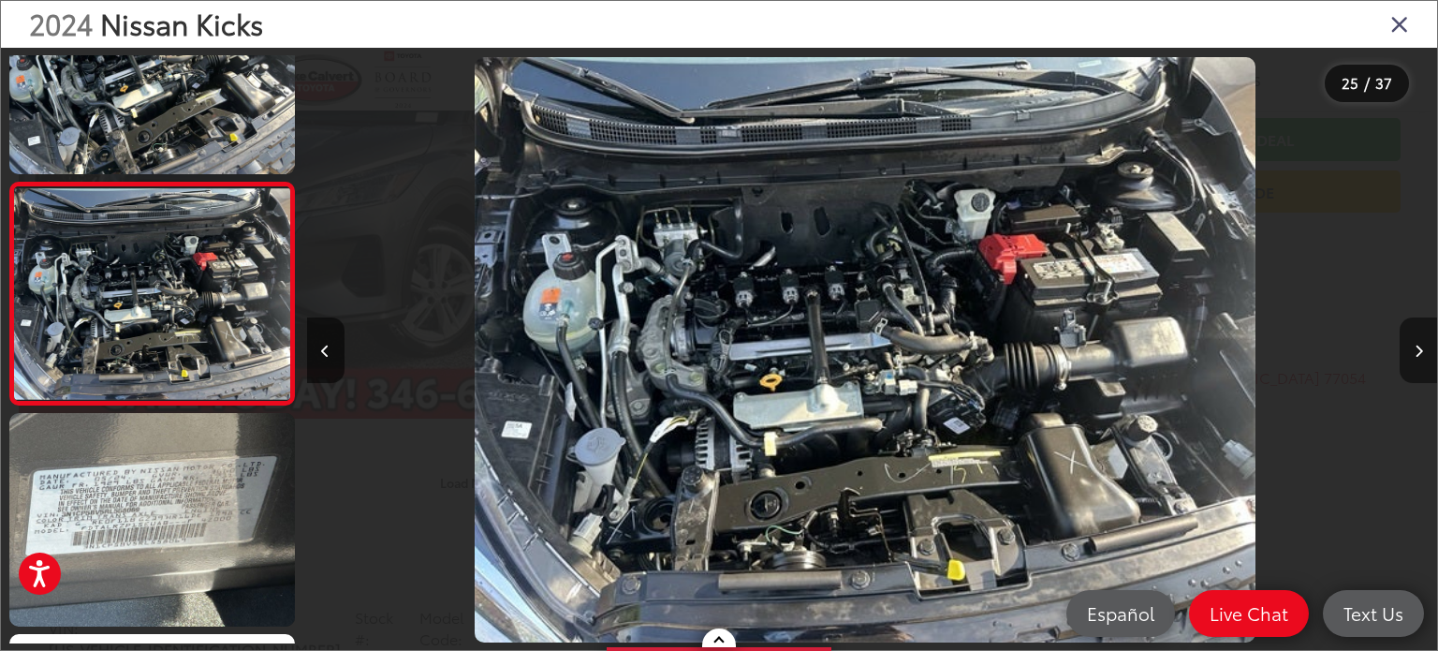
click at [1419, 344] on icon "Next image" at bounding box center [1418, 350] width 8 height 13
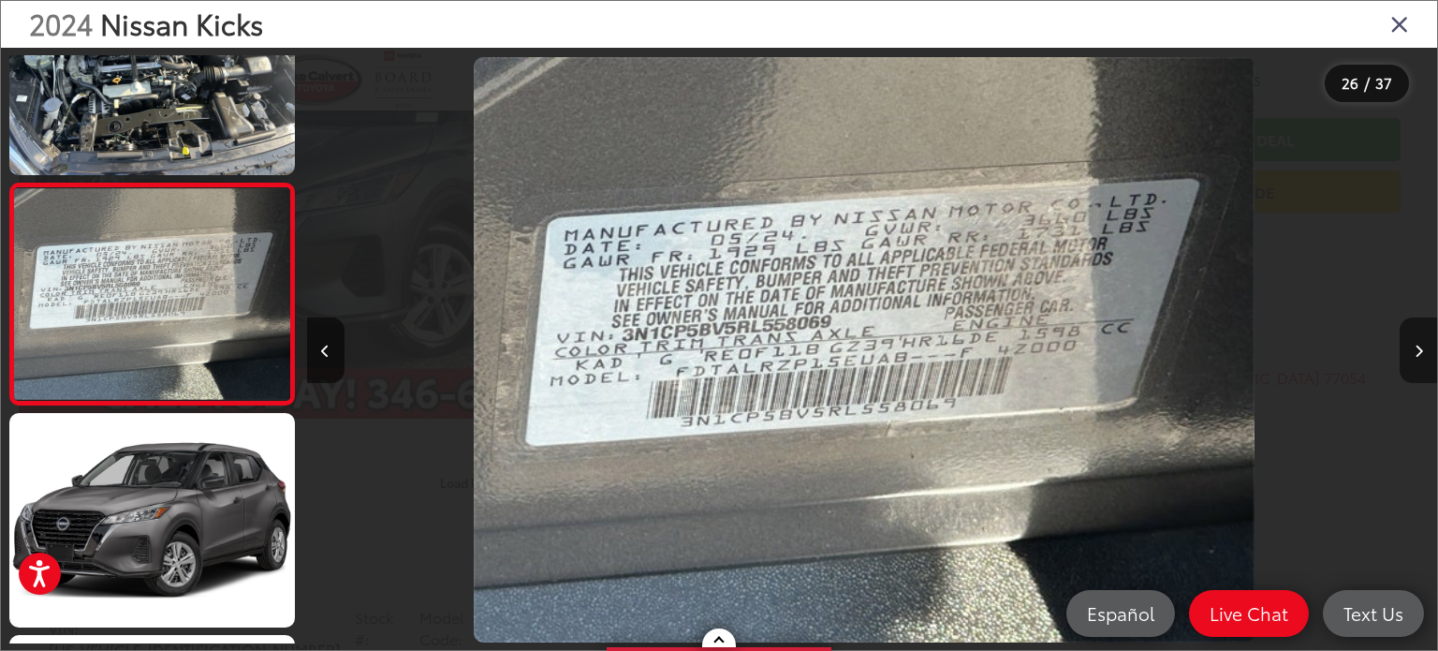
click at [1419, 344] on icon "Next image" at bounding box center [1418, 350] width 8 height 13
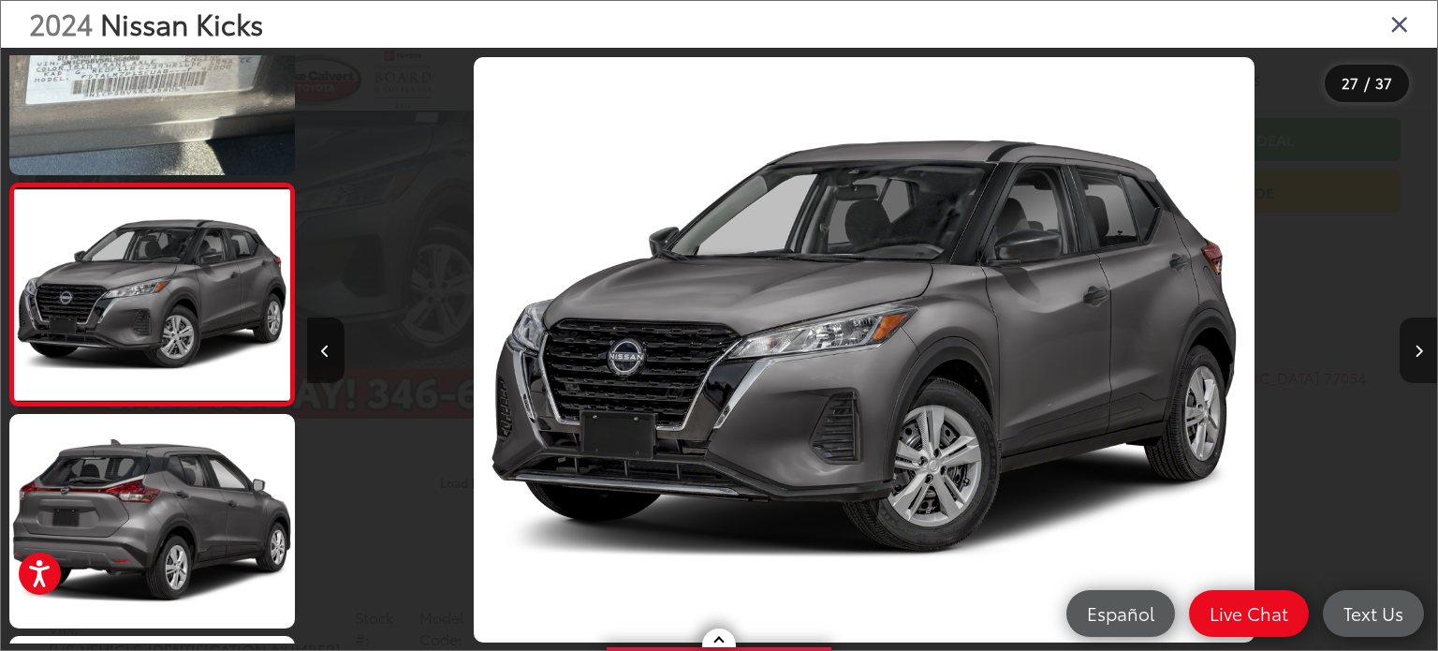
click at [1419, 344] on icon "Next image" at bounding box center [1418, 350] width 8 height 13
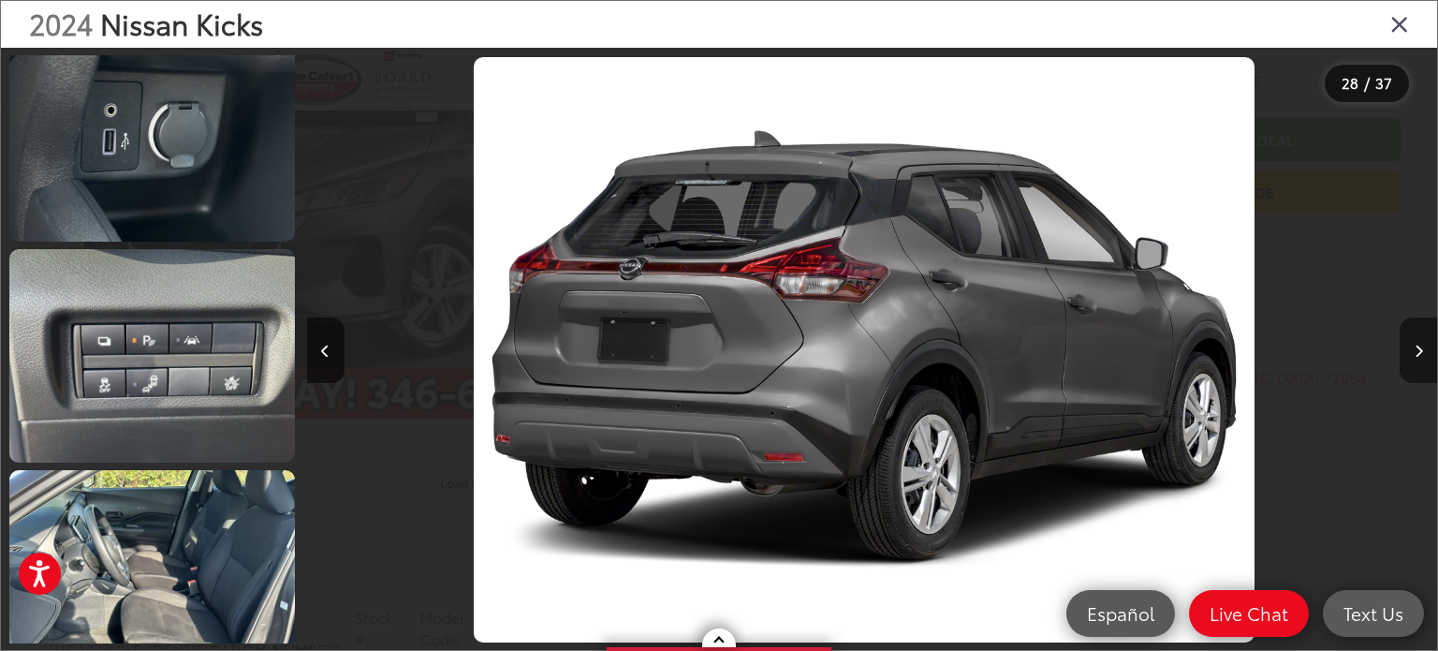
click at [1419, 336] on button "Next image" at bounding box center [1417, 350] width 37 height 66
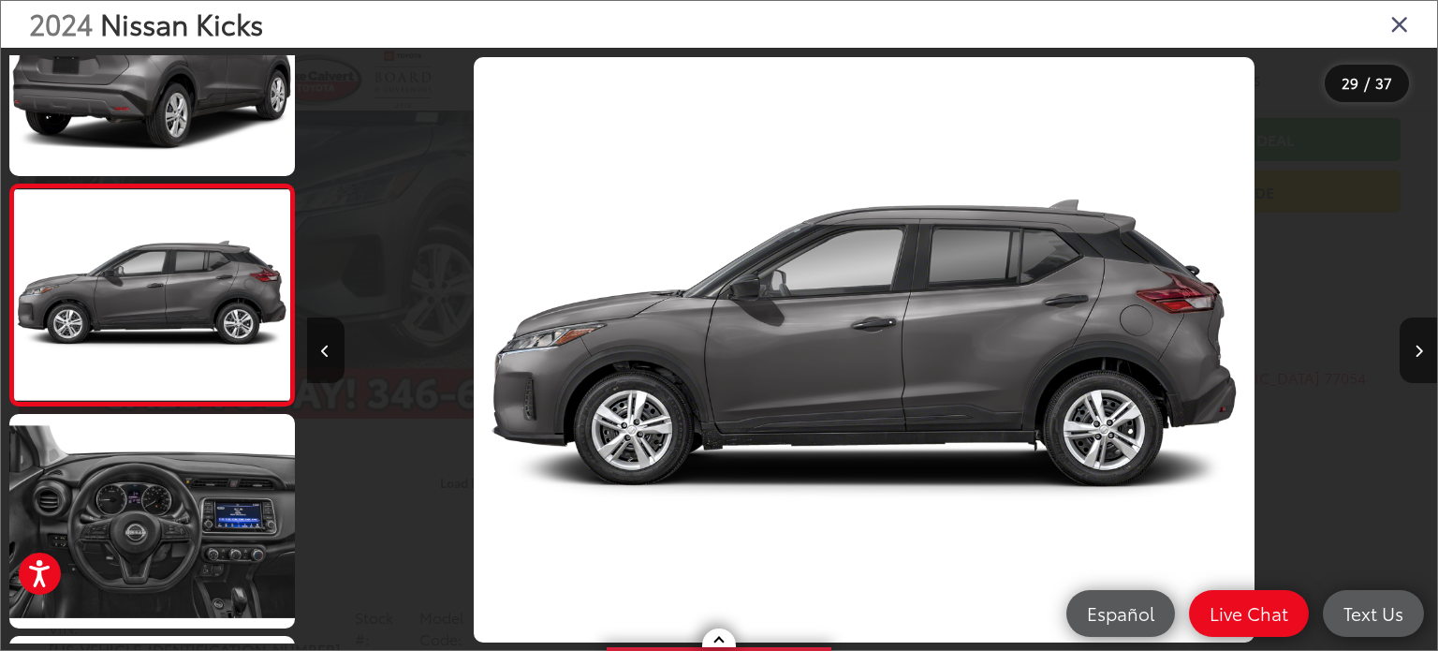
click at [1394, 22] on icon "Close gallery" at bounding box center [1399, 23] width 19 height 24
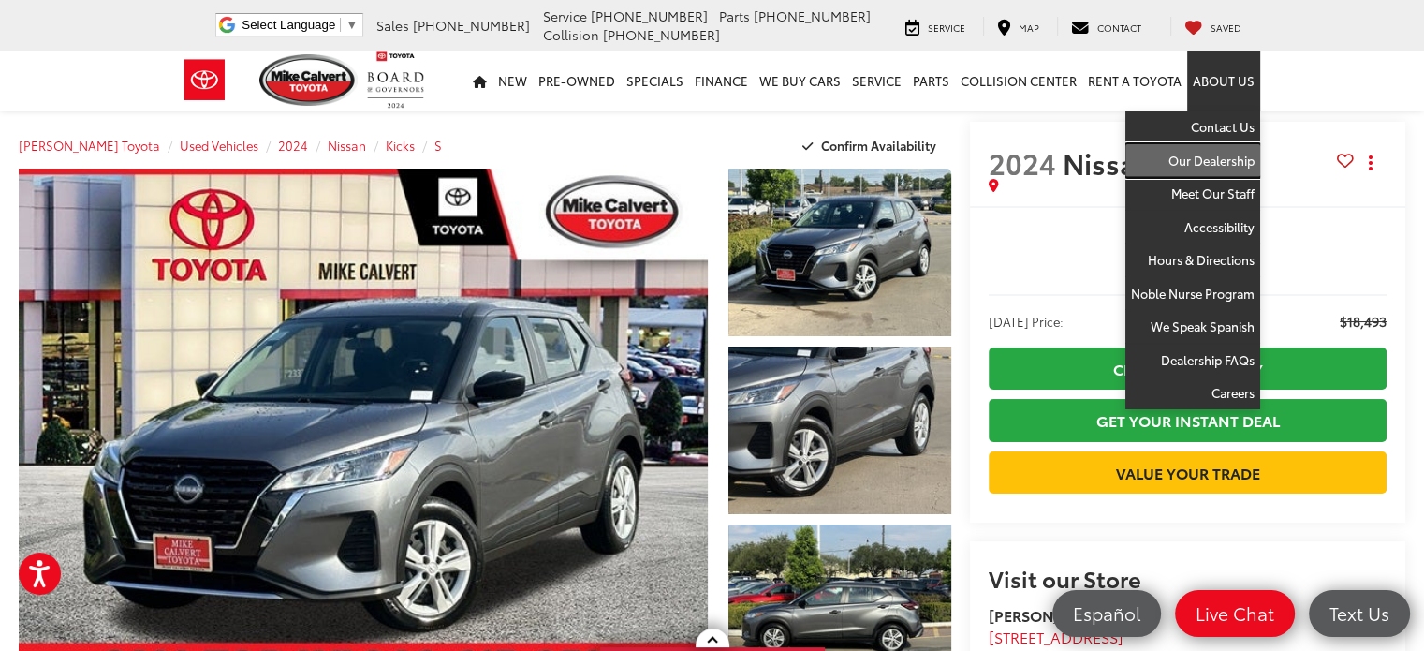
click at [1216, 156] on link "Our Dealership" at bounding box center [1192, 161] width 135 height 34
